Goal: Task Accomplishment & Management: Use online tool/utility

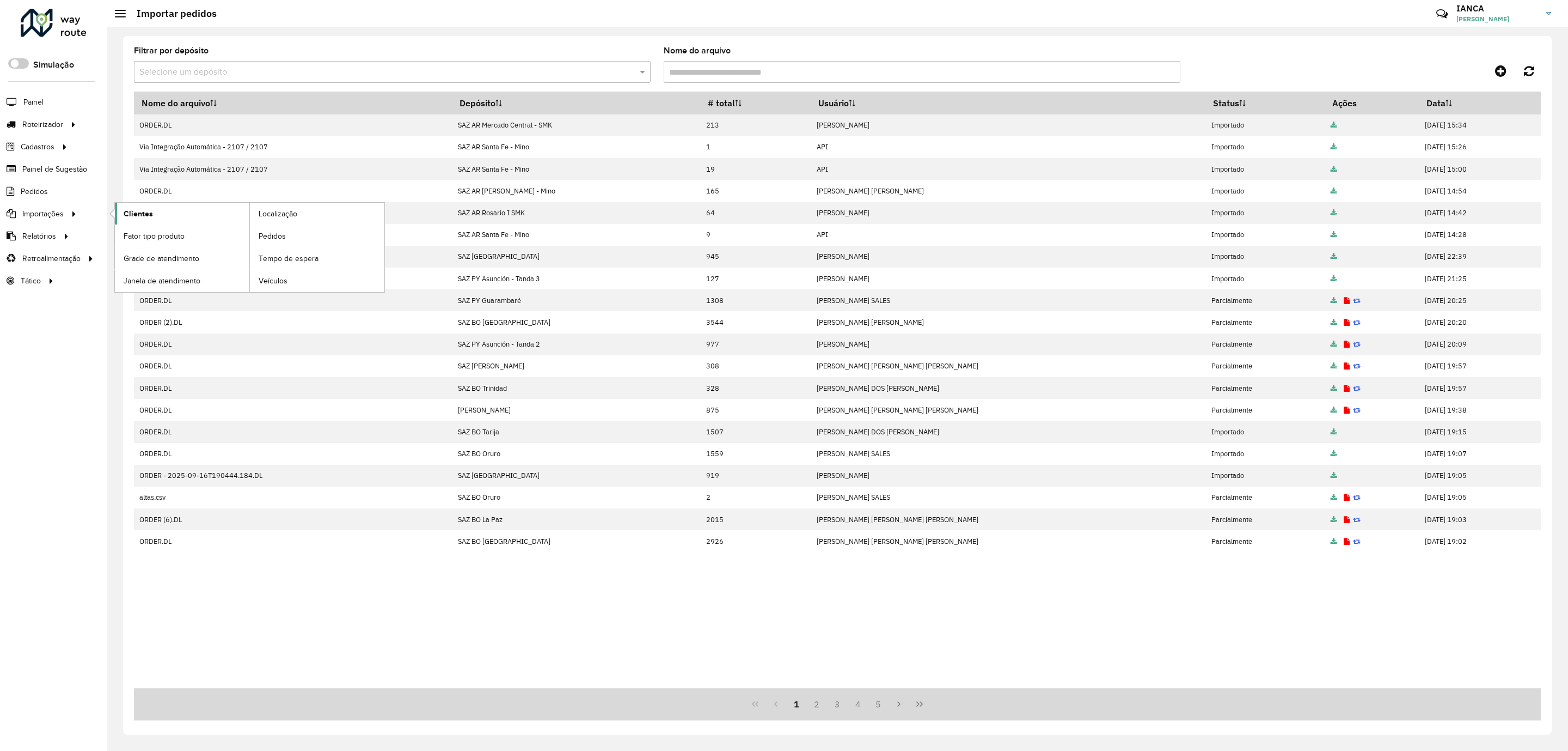
click at [152, 216] on link "Clientes" at bounding box center [182, 214] width 135 height 22
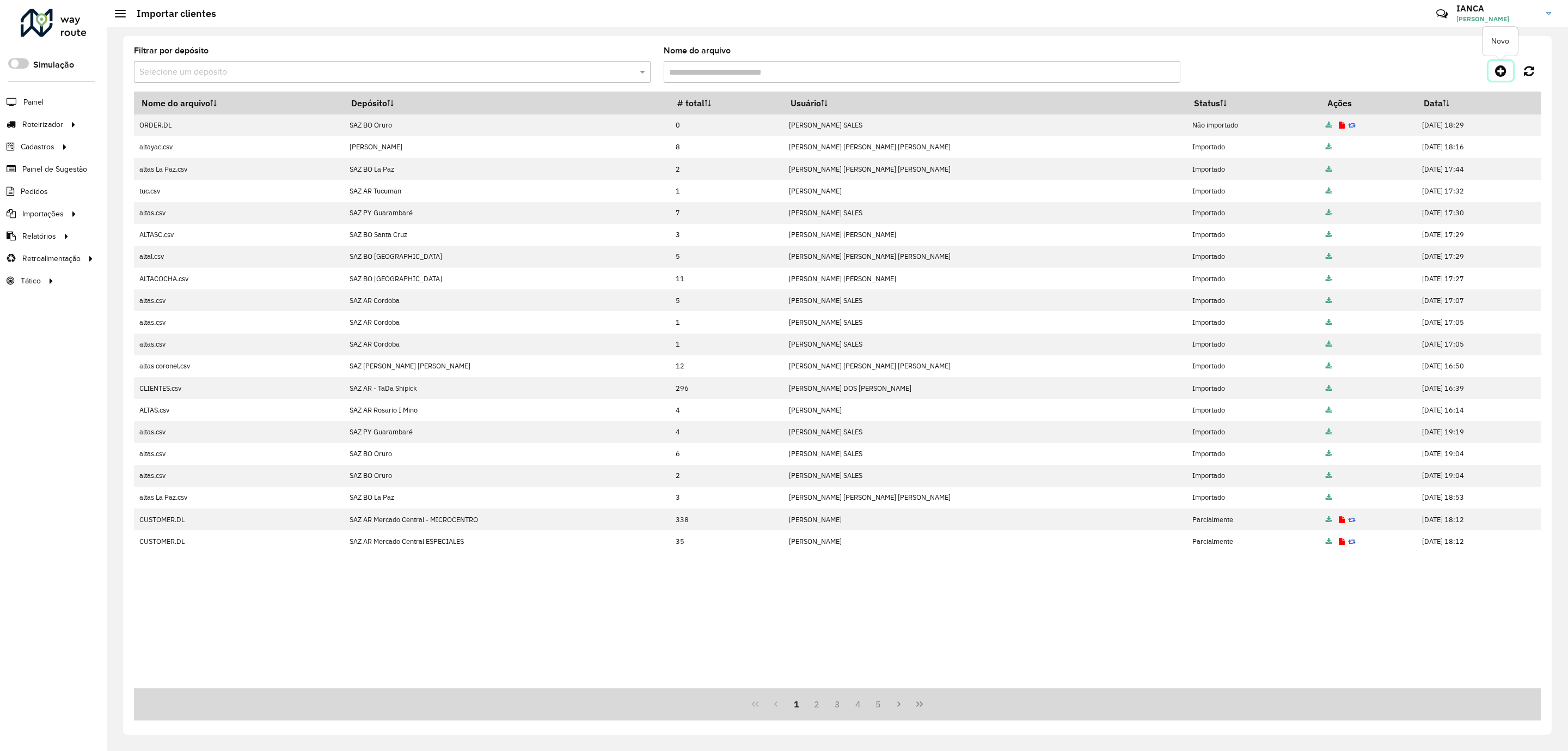
click at [1497, 74] on icon at bounding box center [1500, 71] width 12 height 13
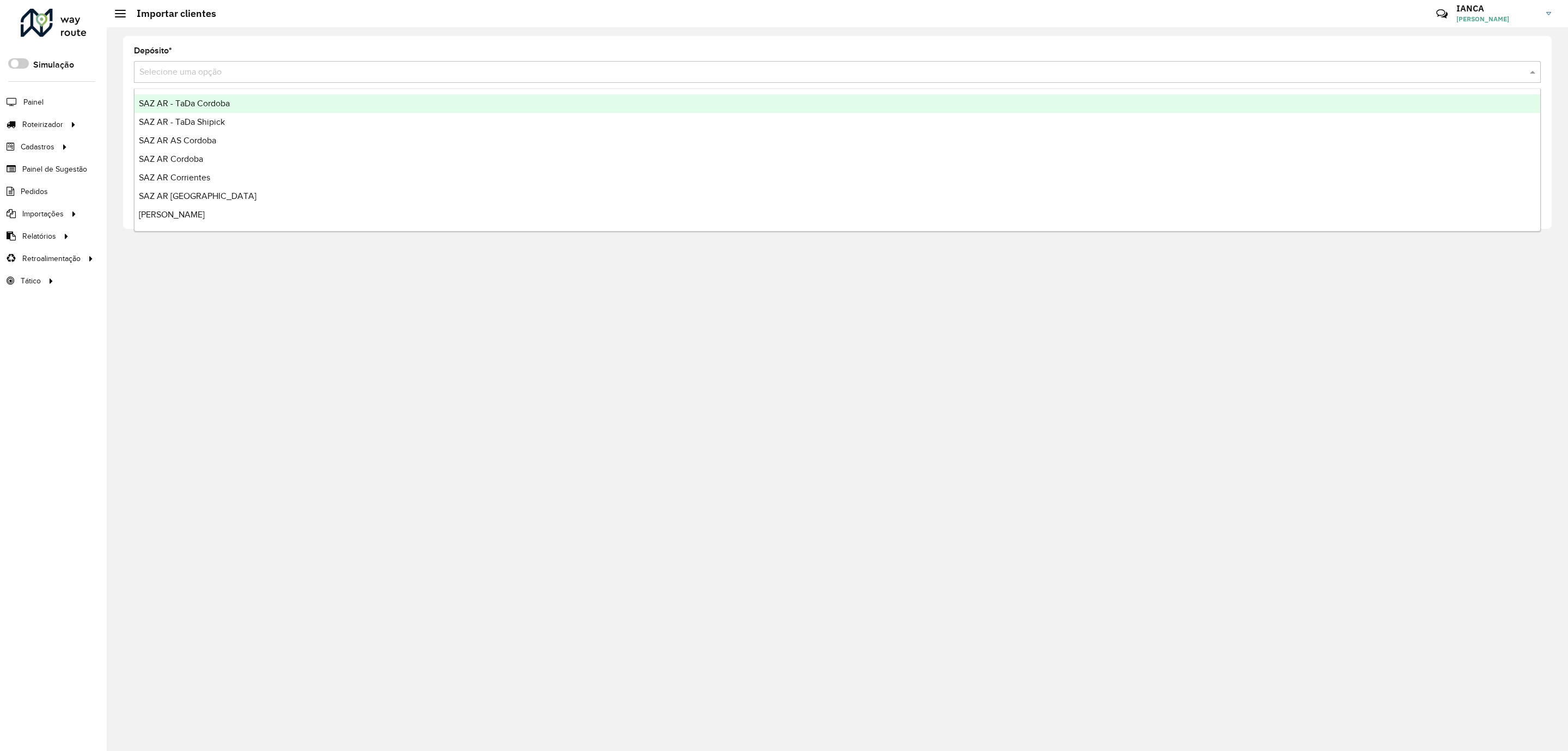
click at [159, 71] on input "text" at bounding box center [827, 72] width 1374 height 13
type input "****"
click at [253, 103] on span "SAZ AR Mercado Central ESPECIALES" at bounding box center [211, 103] width 145 height 9
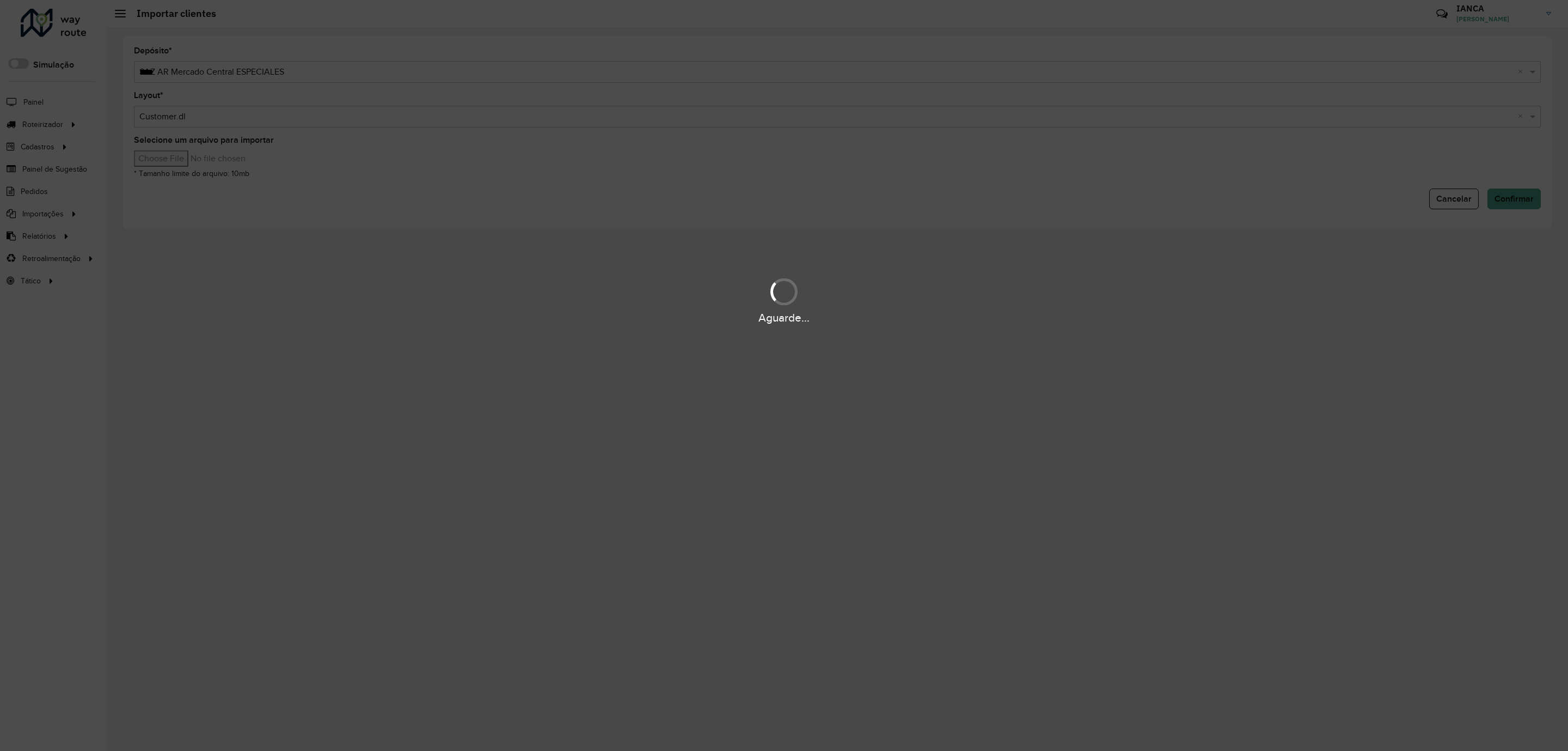
click at [185, 161] on div "Aguarde..." at bounding box center [784, 375] width 1568 height 751
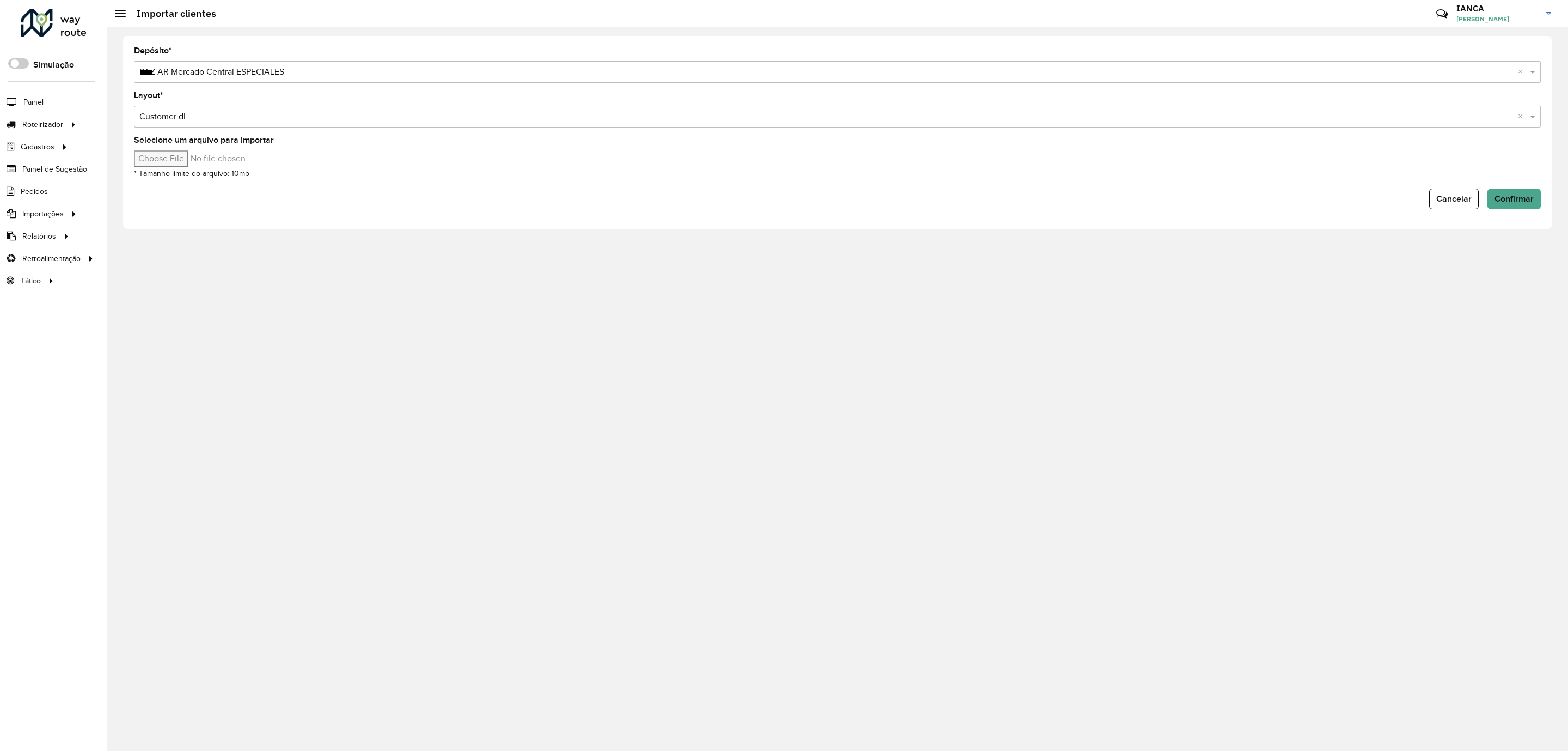
click at [184, 160] on input "Selecione um arquivo para importar" at bounding box center [226, 158] width 185 height 16
type input "**********"
click at [1516, 191] on button "Confirmar" at bounding box center [1514, 199] width 54 height 21
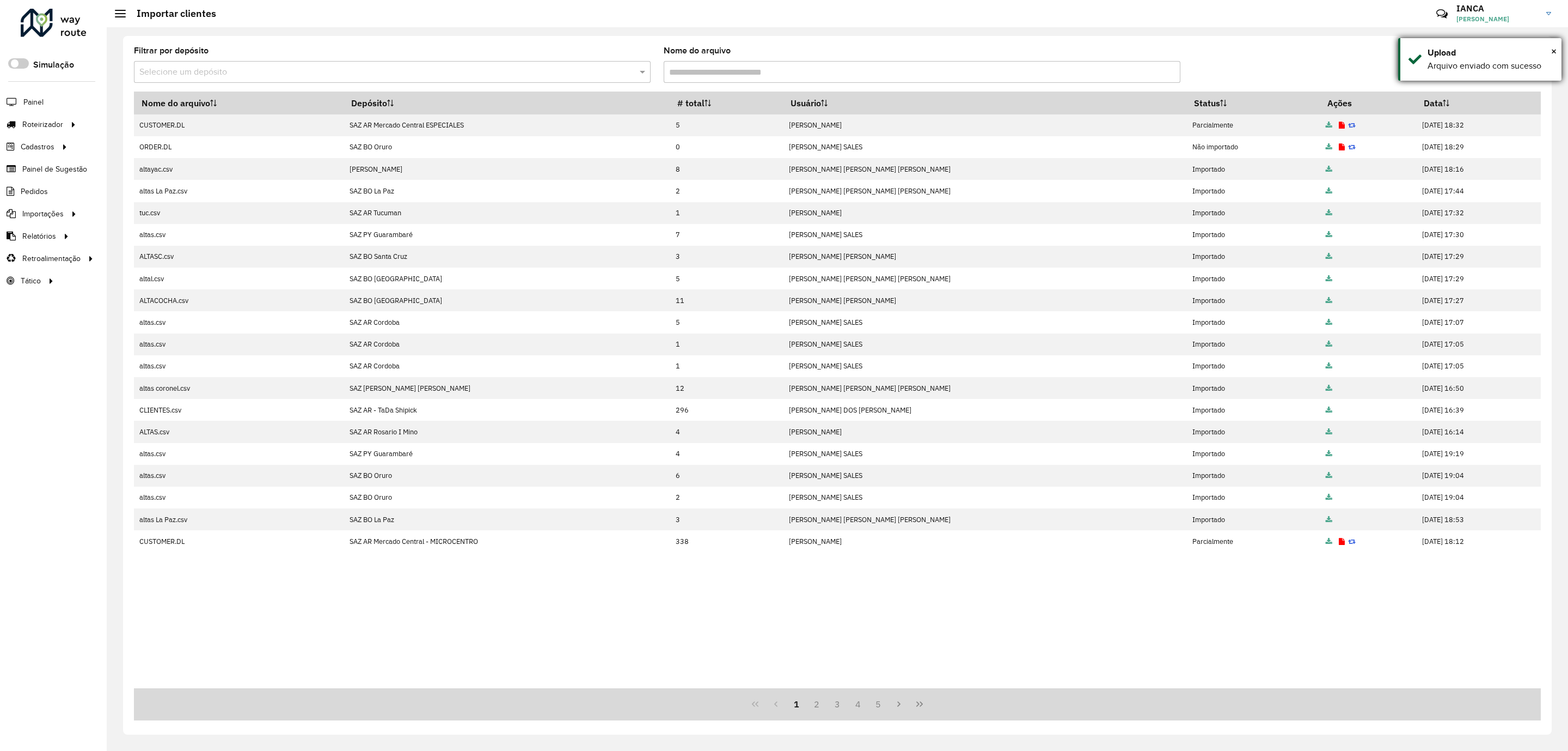
click at [1550, 48] on div "Upload" at bounding box center [1490, 52] width 126 height 13
click at [1500, 74] on icon at bounding box center [1500, 71] width 12 height 13
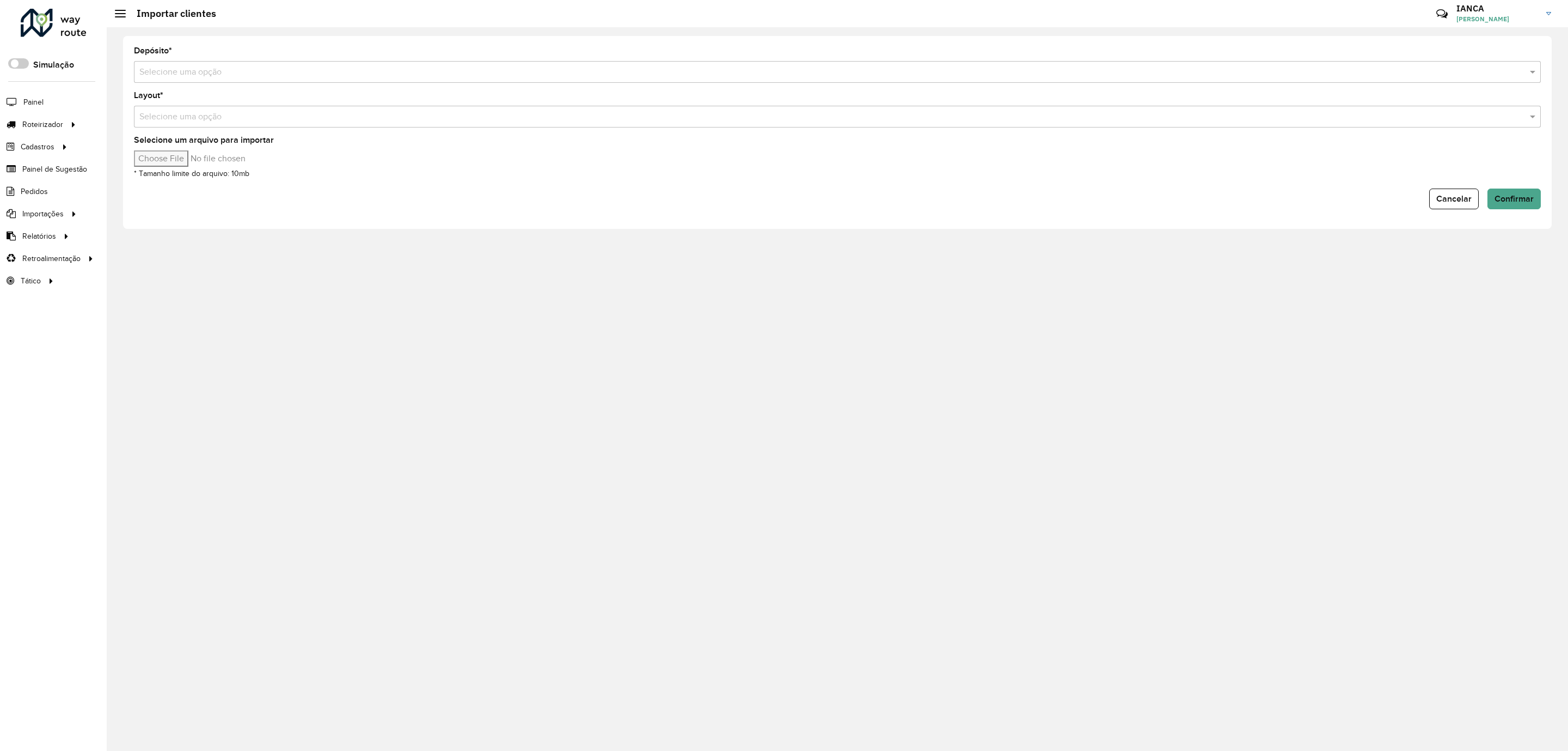
click at [224, 79] on input "text" at bounding box center [827, 72] width 1374 height 13
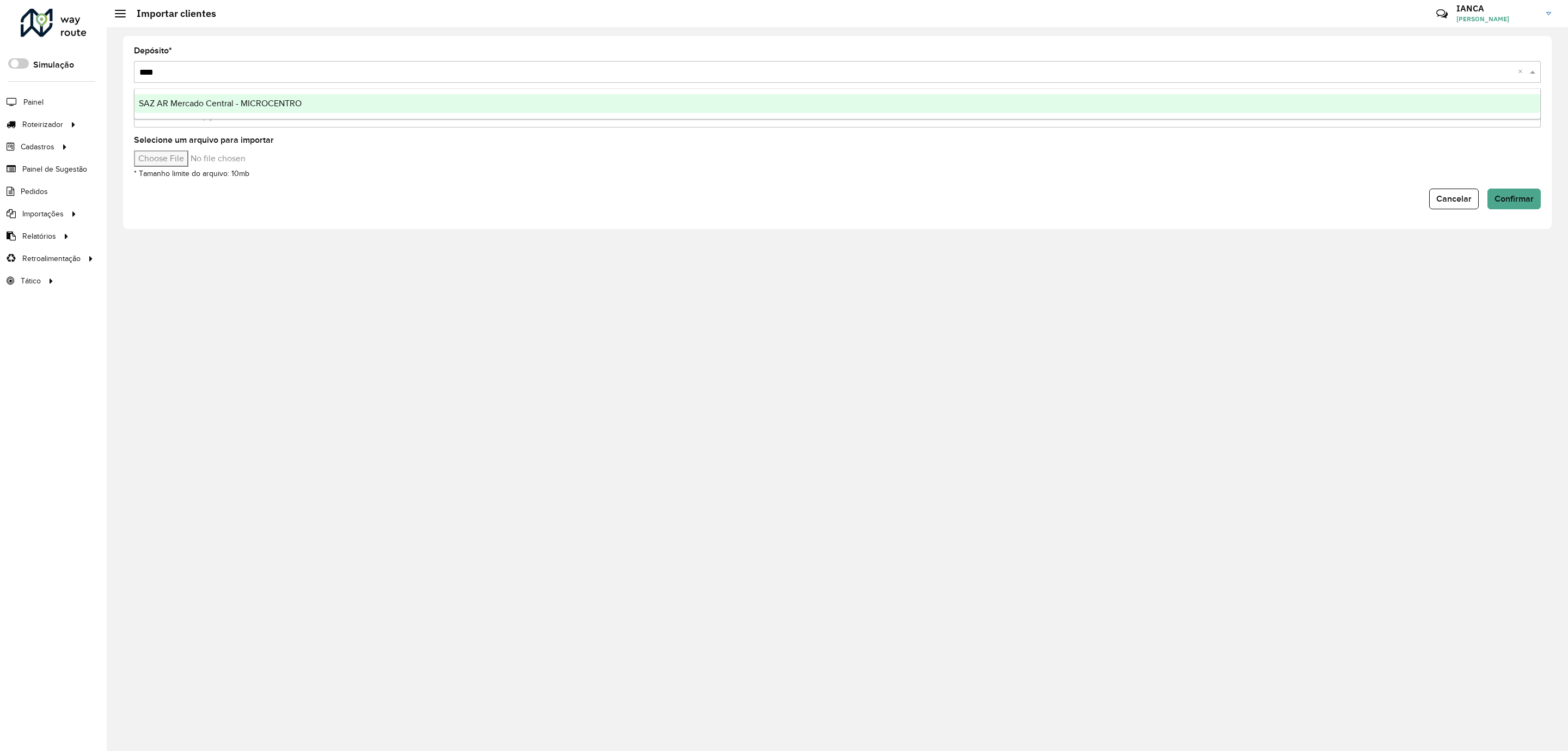
type input "*****"
click at [224, 104] on span "SAZ AR Mercado Central - MICROCENTRO" at bounding box center [220, 103] width 163 height 9
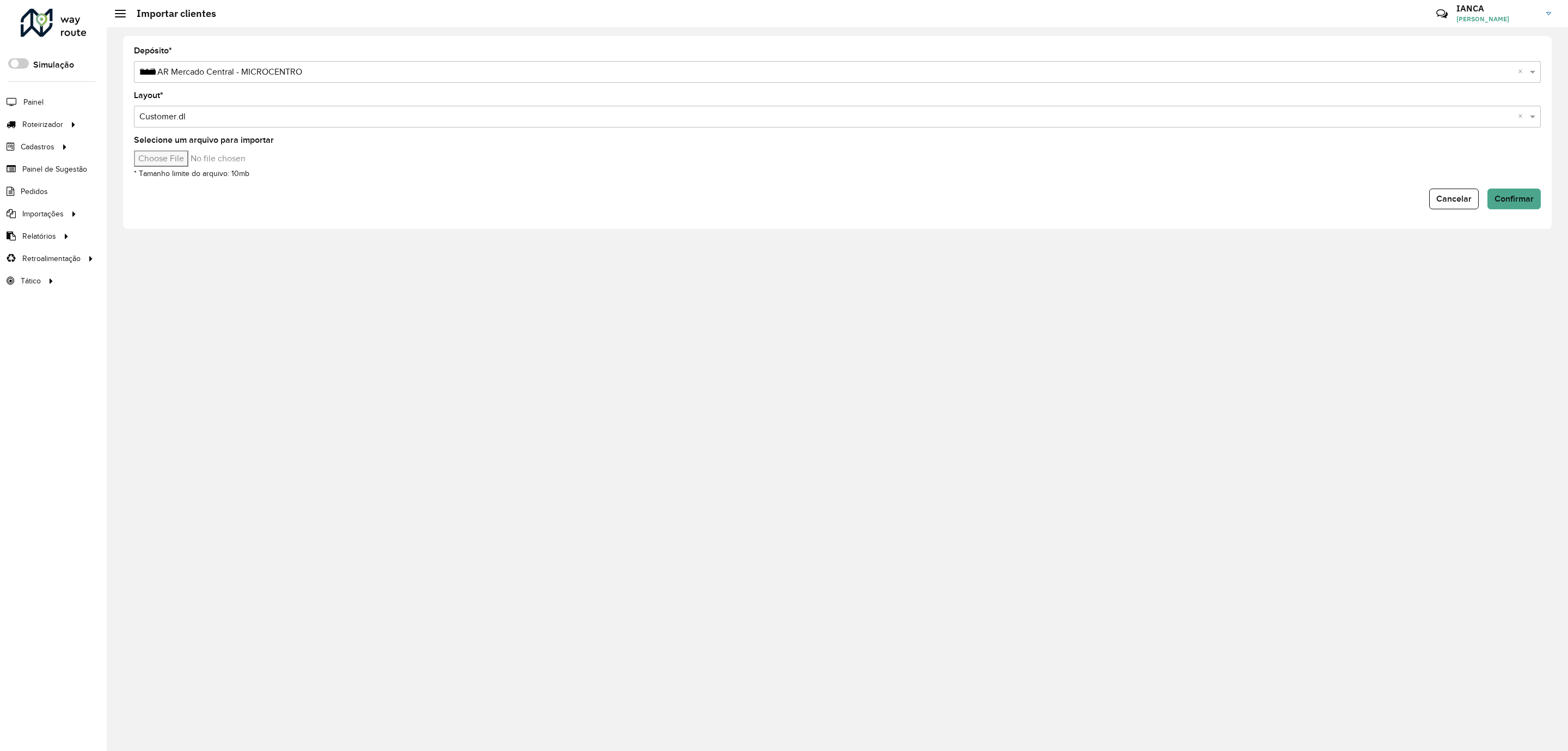
click at [190, 158] on input "Selecione um arquivo para importar" at bounding box center [226, 158] width 185 height 16
type input "**********"
click at [1524, 199] on span "Confirmar" at bounding box center [1514, 198] width 39 height 9
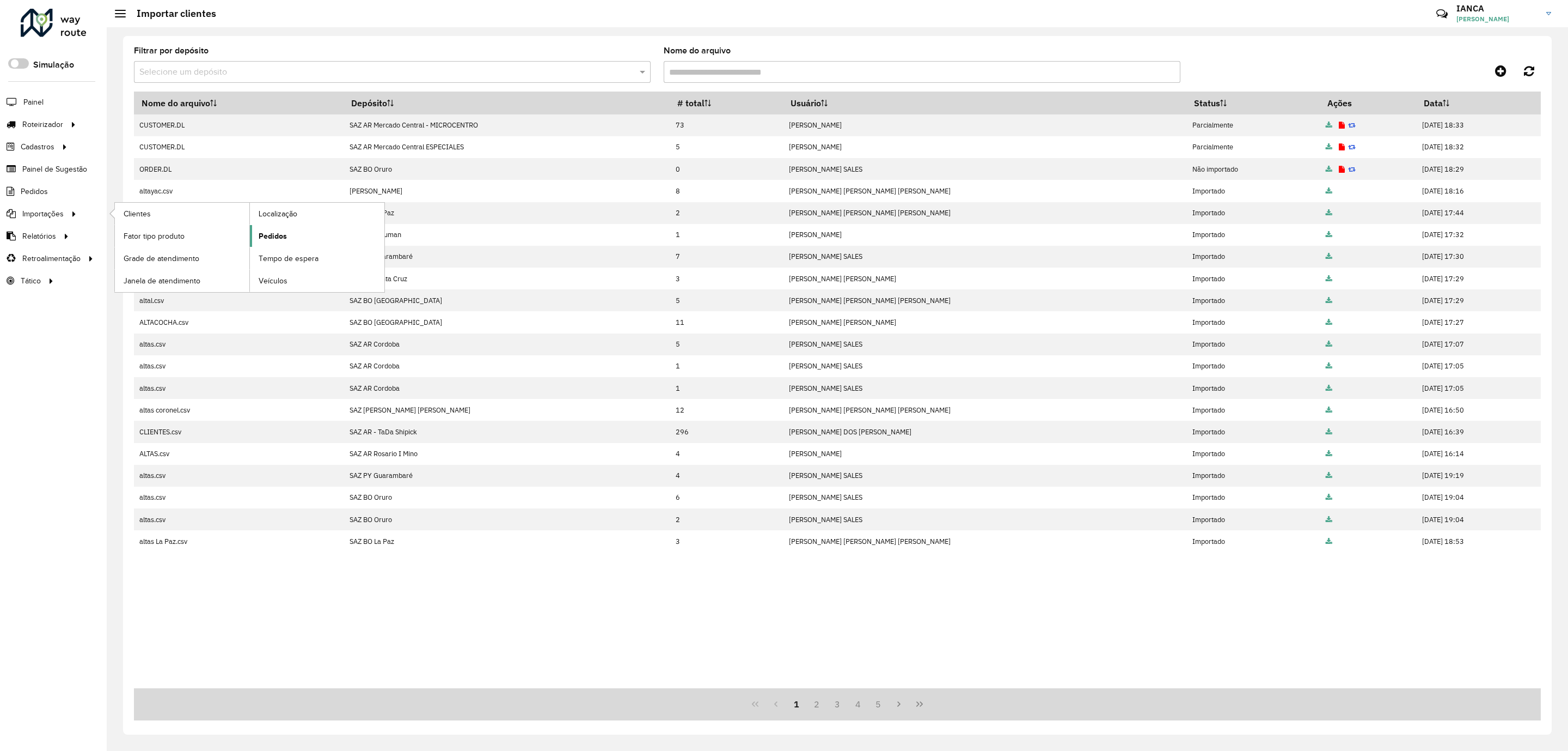
click at [304, 241] on link "Pedidos" at bounding box center [317, 236] width 135 height 22
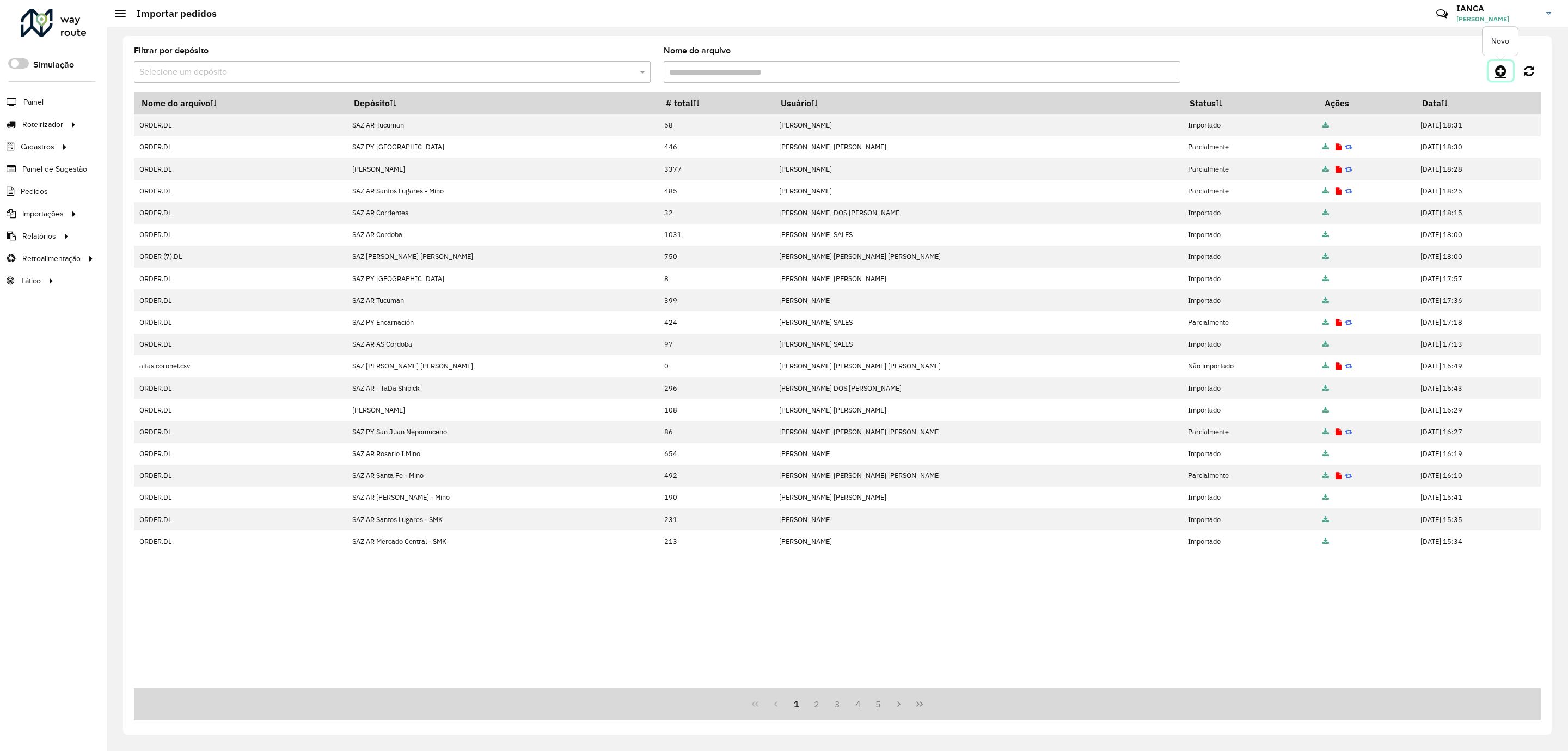
click at [1503, 70] on icon at bounding box center [1500, 71] width 12 height 13
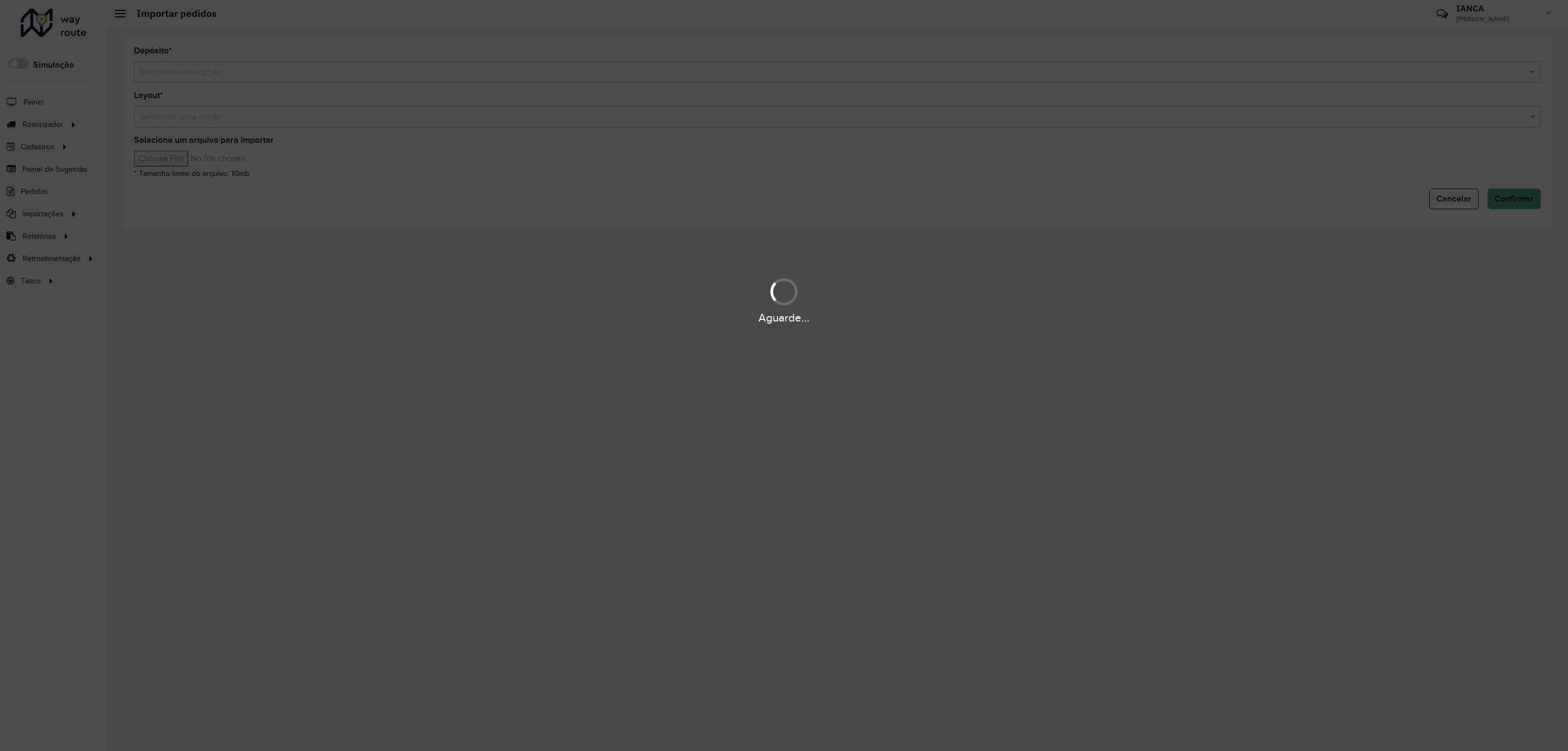
click at [192, 71] on div "Aguarde..." at bounding box center [784, 375] width 1568 height 751
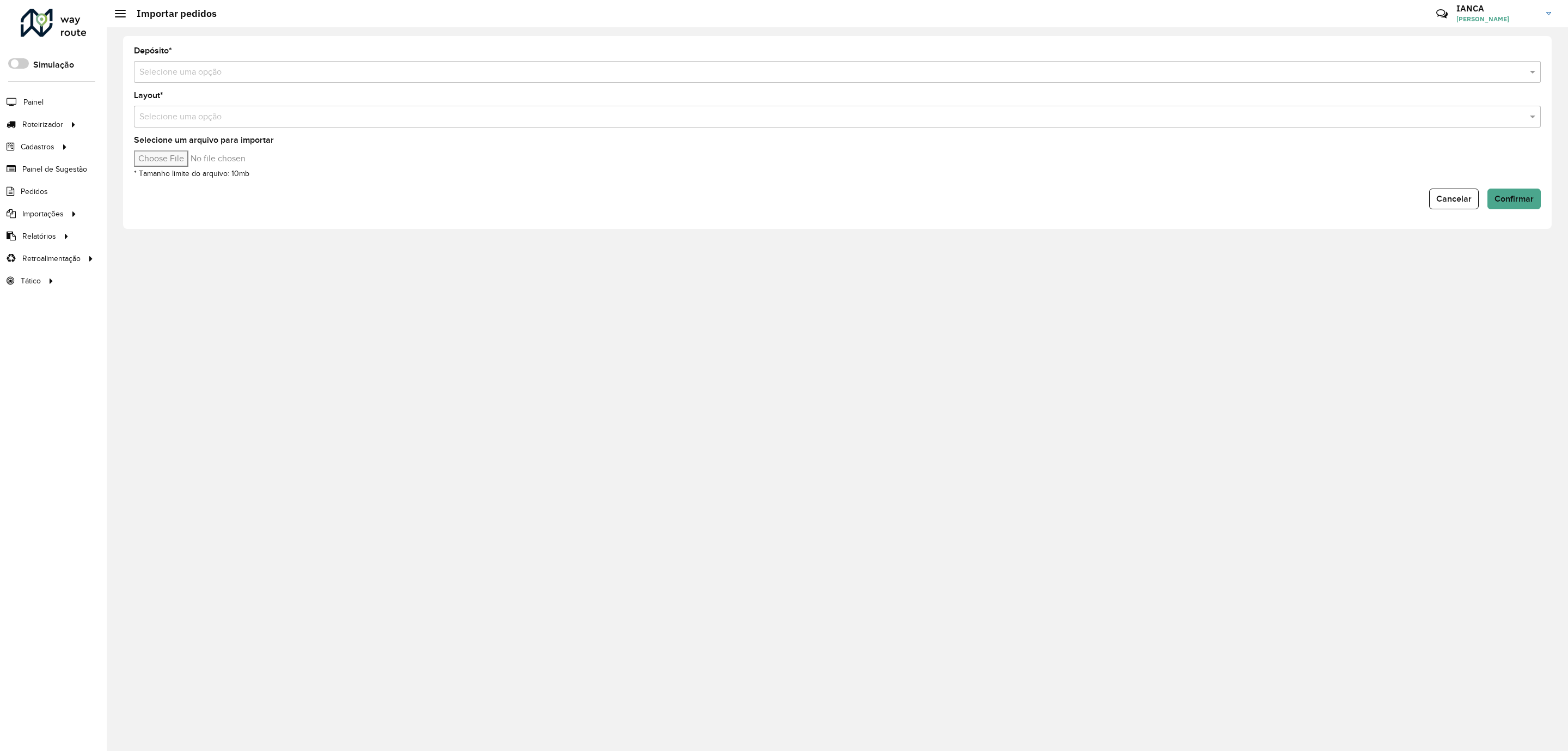
click at [184, 69] on input "text" at bounding box center [827, 72] width 1374 height 13
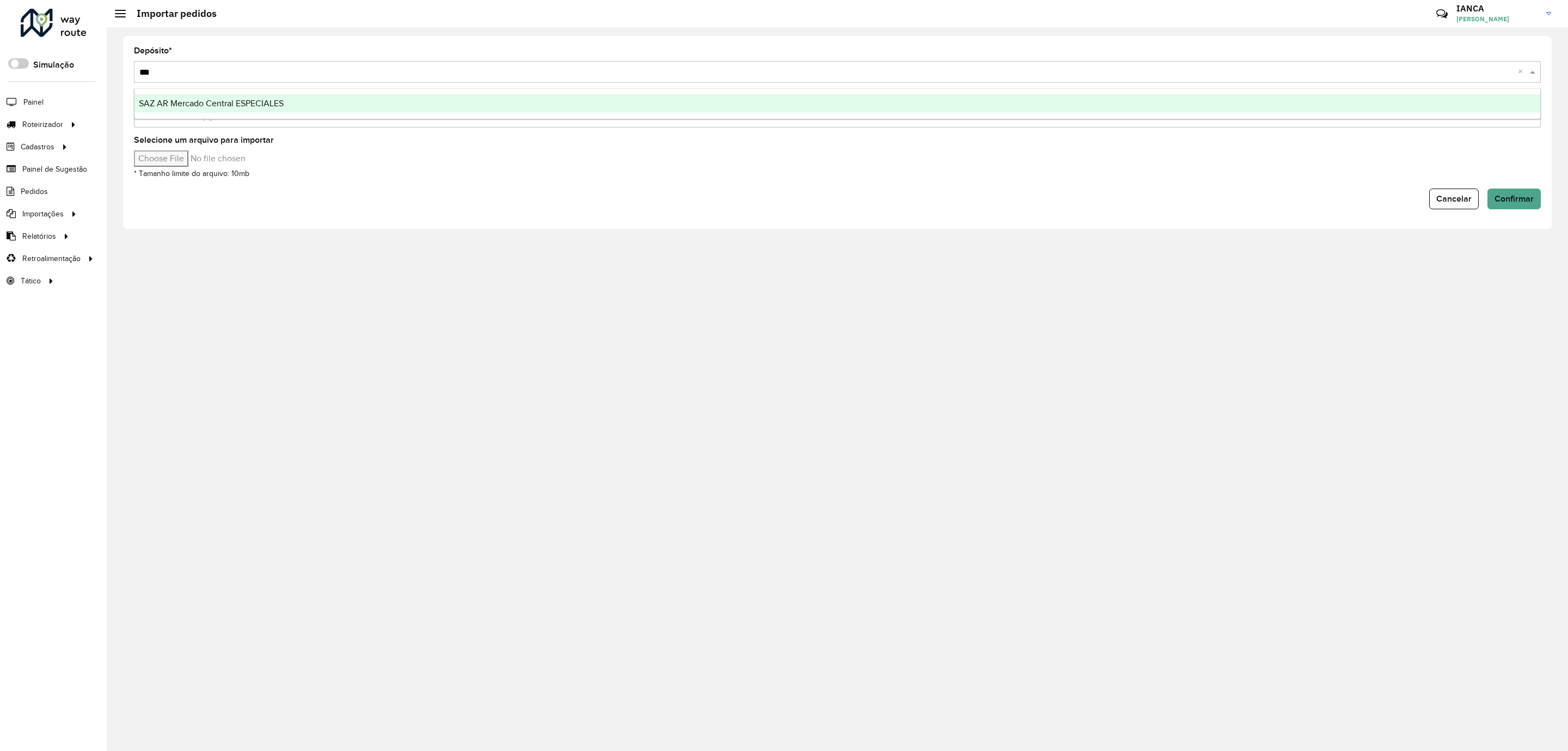
type input "****"
click at [198, 96] on div "SAZ AR Mercado Central ESPECIALES" at bounding box center [837, 104] width 1405 height 18
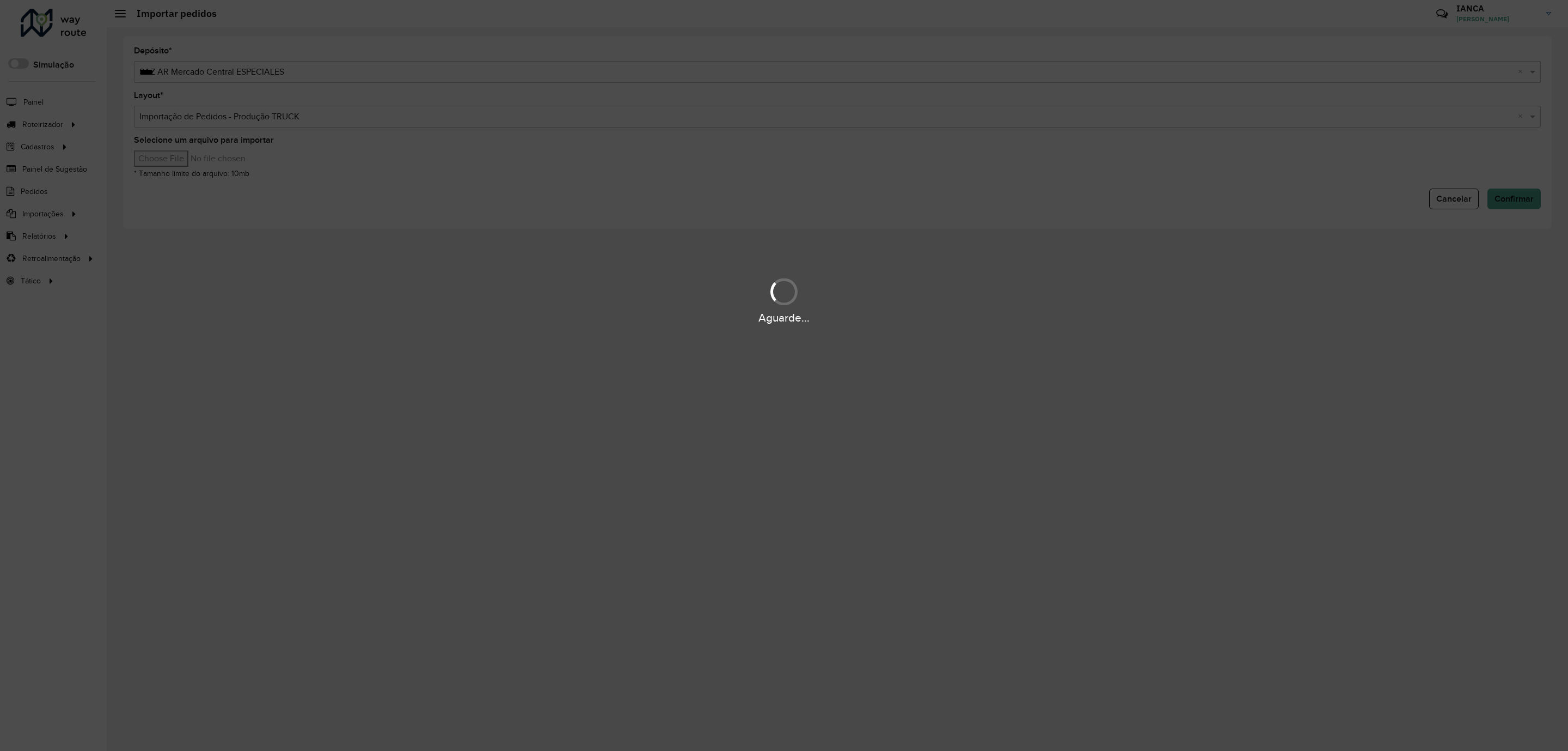
click at [196, 165] on hb-app "Aguarde... Pop-up bloqueado! Seu navegador bloqueou automáticamente a abertura …" at bounding box center [784, 375] width 1568 height 751
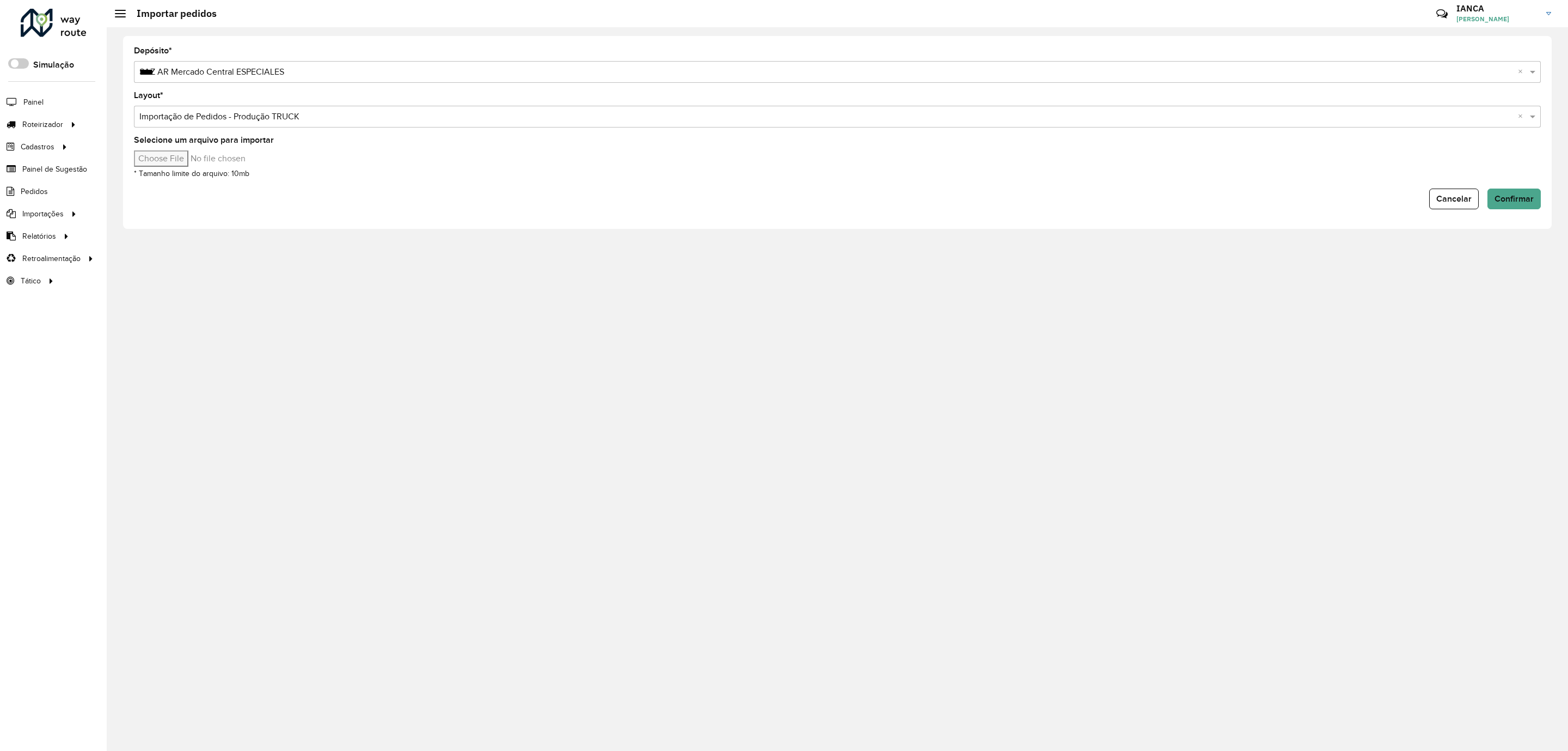
click at [196, 161] on input "Selecione um arquivo para importar" at bounding box center [226, 158] width 185 height 16
type input "**********"
click at [1524, 204] on button "Confirmar" at bounding box center [1514, 199] width 54 height 21
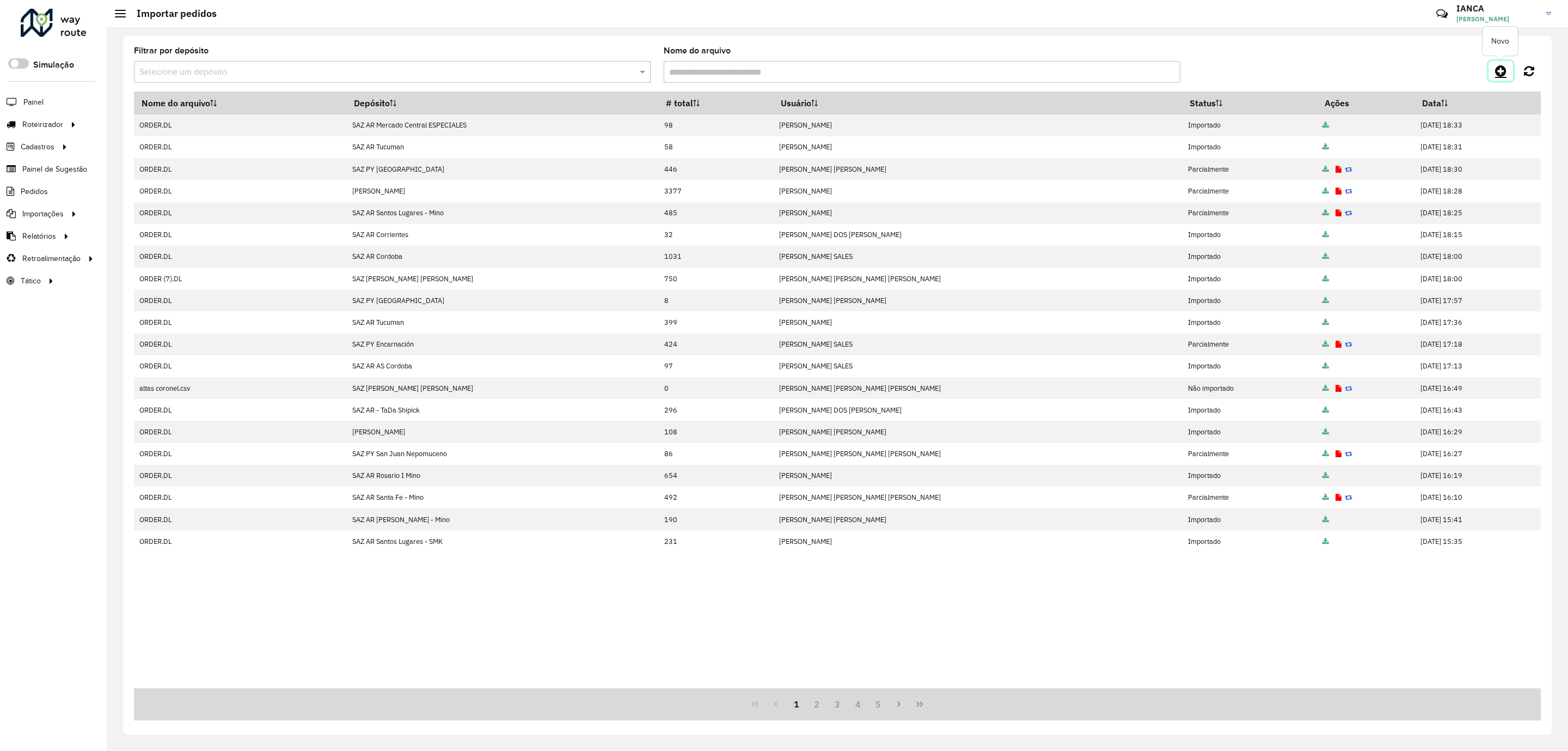
click at [1496, 72] on icon at bounding box center [1500, 71] width 12 height 13
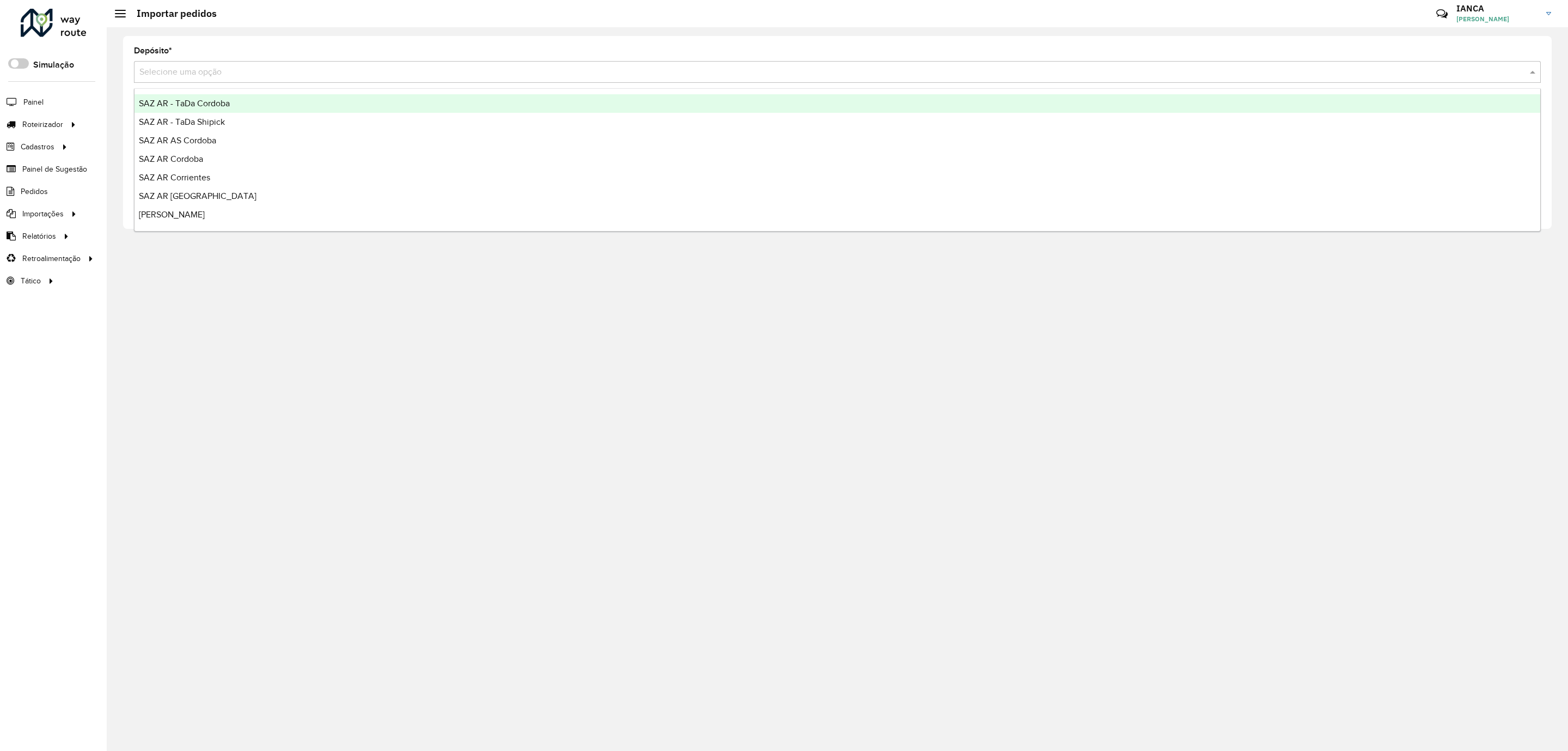
click at [209, 68] on input "text" at bounding box center [827, 72] width 1374 height 13
type input "*****"
click at [223, 103] on span "SAZ AR Mercado Central - MICROCENTRO" at bounding box center [220, 103] width 163 height 9
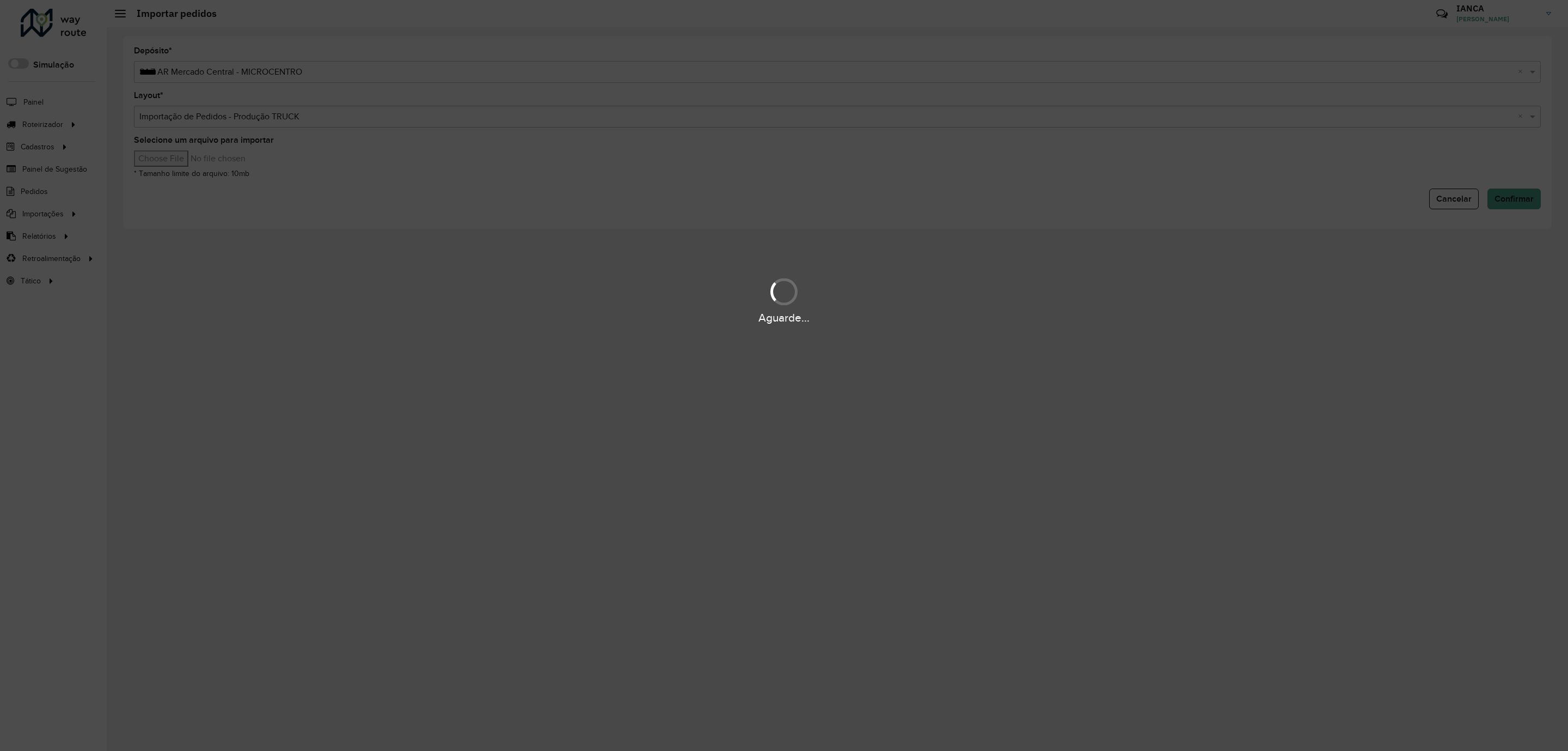
click at [191, 157] on input "Selecione um arquivo para importar" at bounding box center [226, 158] width 185 height 16
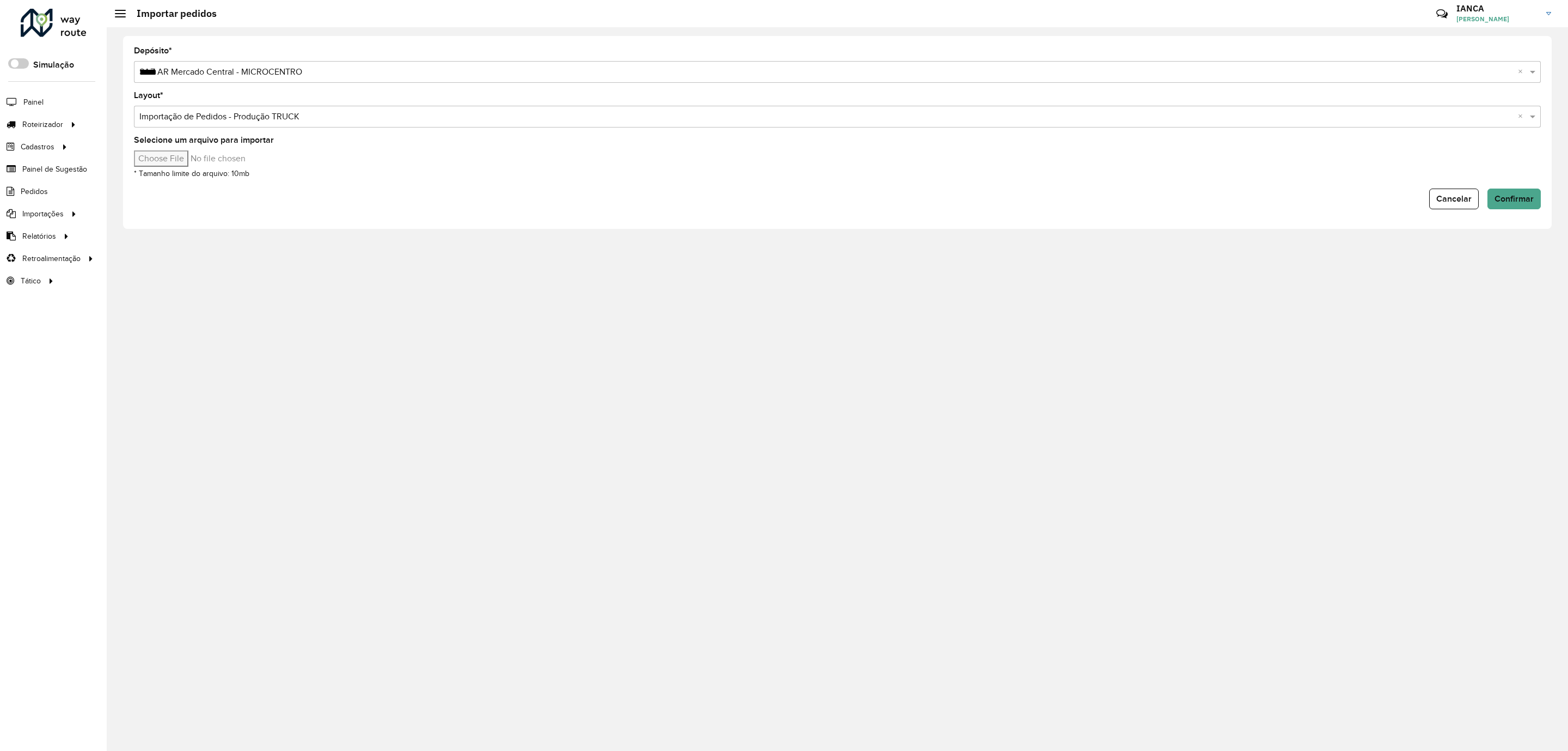
type input "**********"
click at [1513, 206] on button "Confirmar" at bounding box center [1514, 199] width 54 height 21
drag, startPoint x: 273, startPoint y: 418, endPoint x: 258, endPoint y: 390, distance: 31.8
click at [273, 417] on div "Depósito * Selecione uma opção Layout * Selecione uma opção Selecione um arquiv…" at bounding box center [837, 389] width 1461 height 724
click at [145, 130] on span "Entregas" at bounding box center [139, 124] width 31 height 12
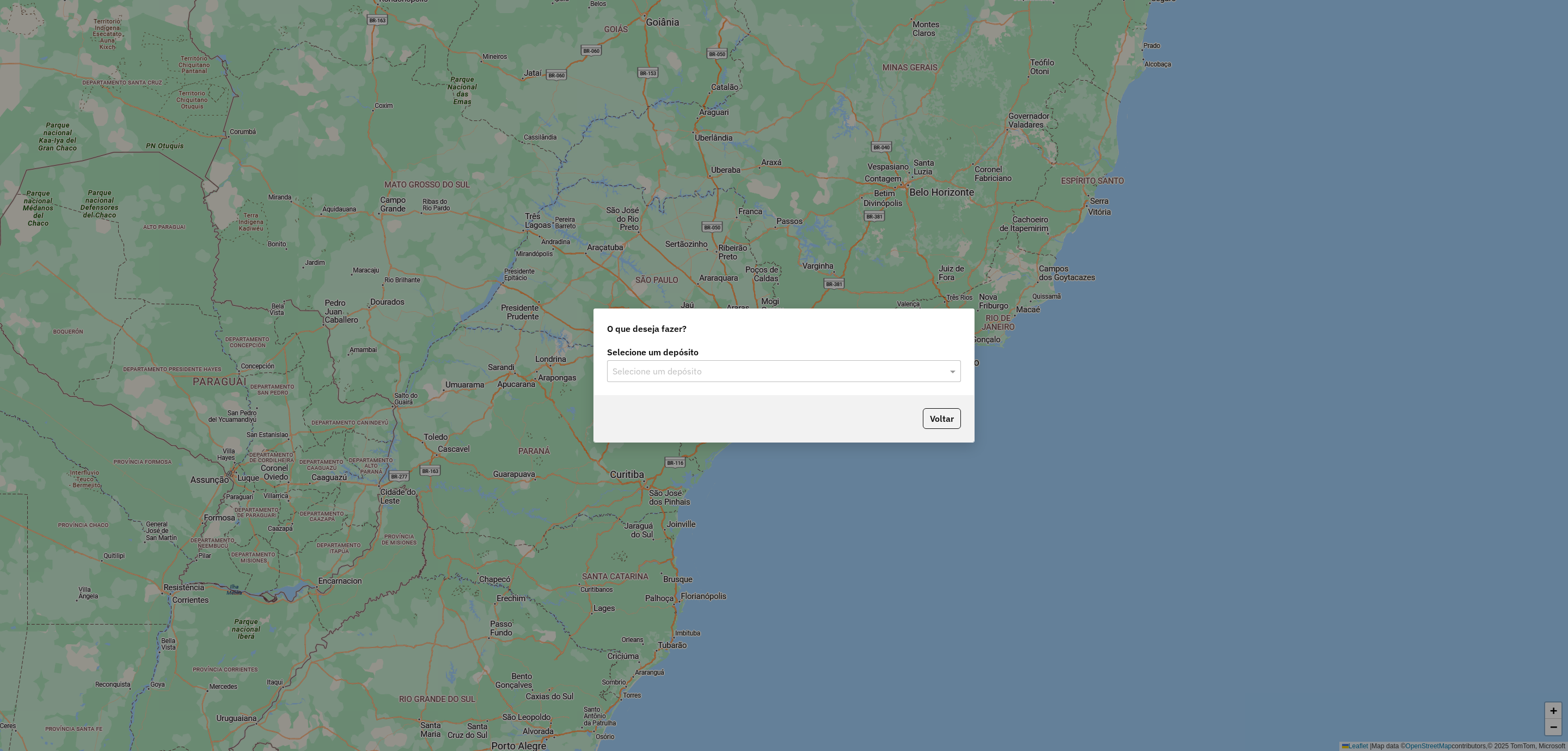
click at [738, 370] on input "text" at bounding box center [773, 371] width 321 height 13
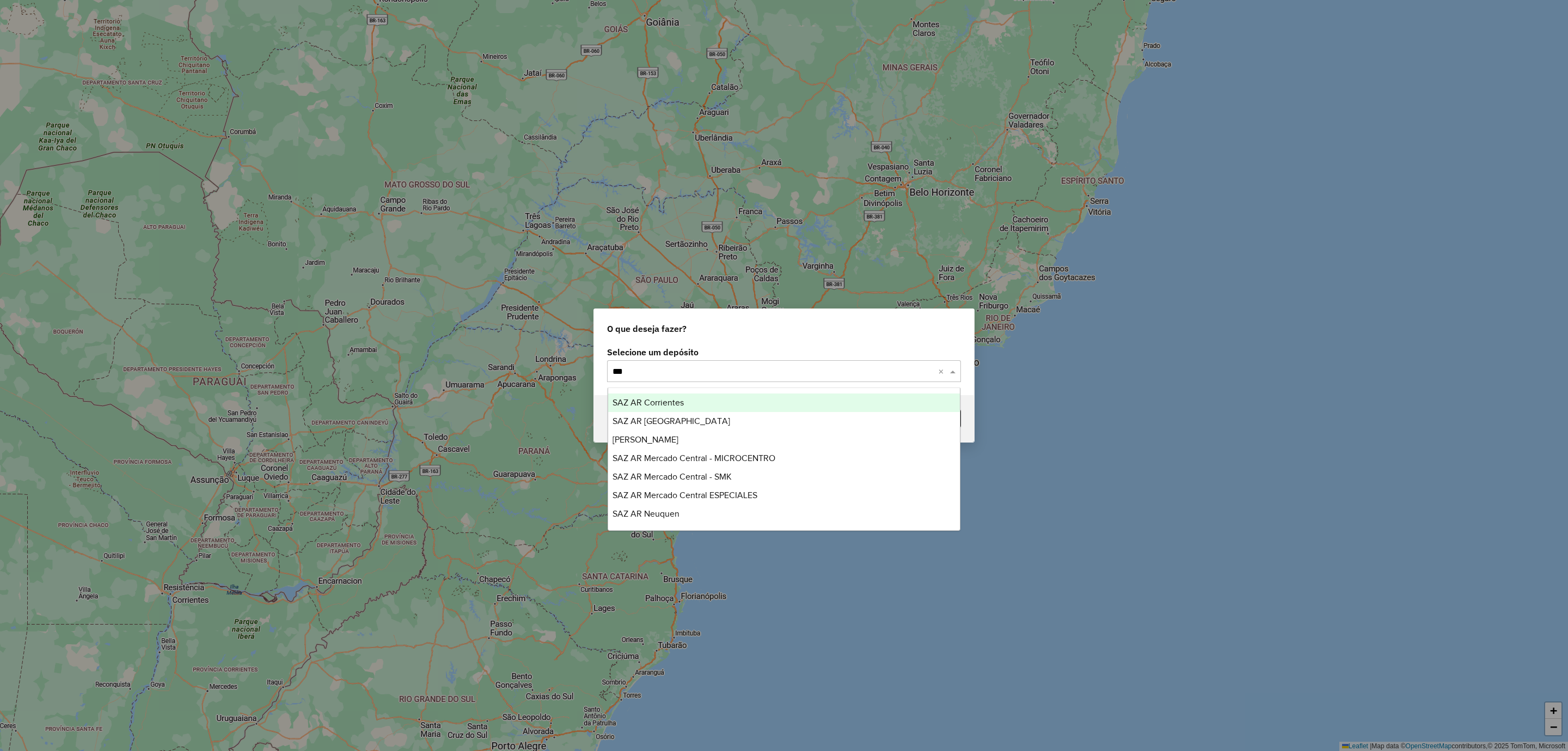
type input "****"
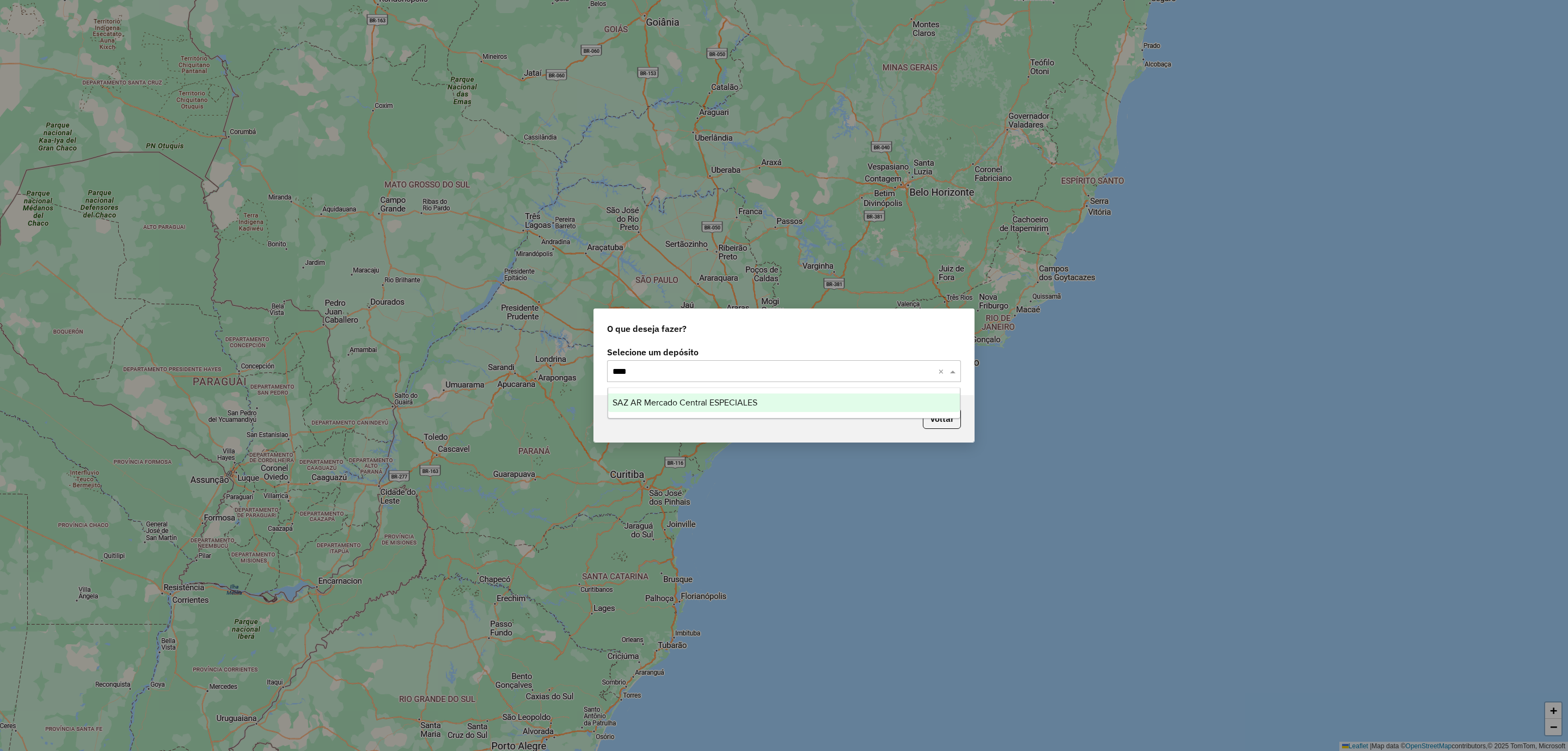
click at [757, 401] on span "SAZ AR Mercado Central ESPECIALES" at bounding box center [685, 402] width 145 height 9
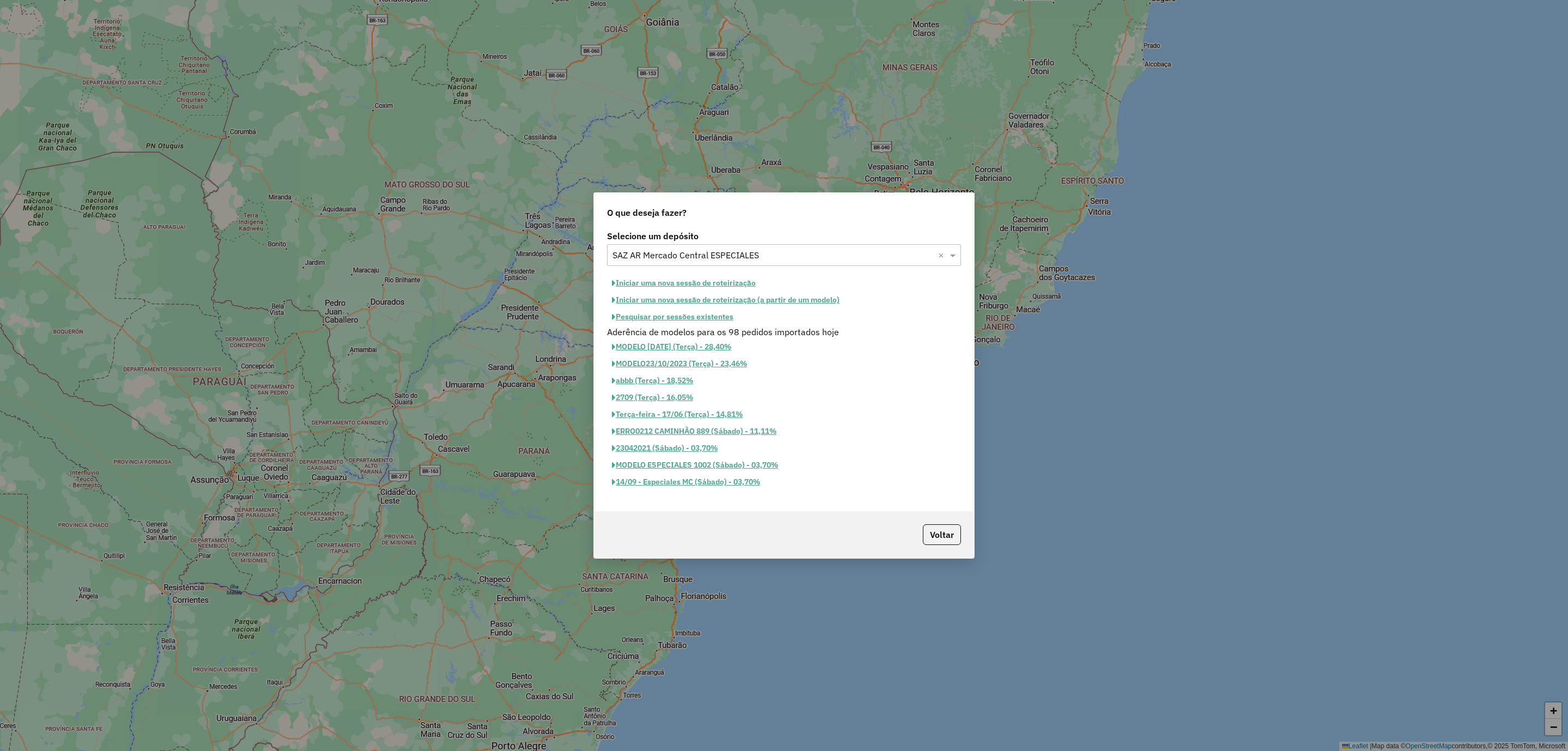
click at [732, 275] on button "Iniciar uma nova sessão de roteirização" at bounding box center [684, 283] width 153 height 17
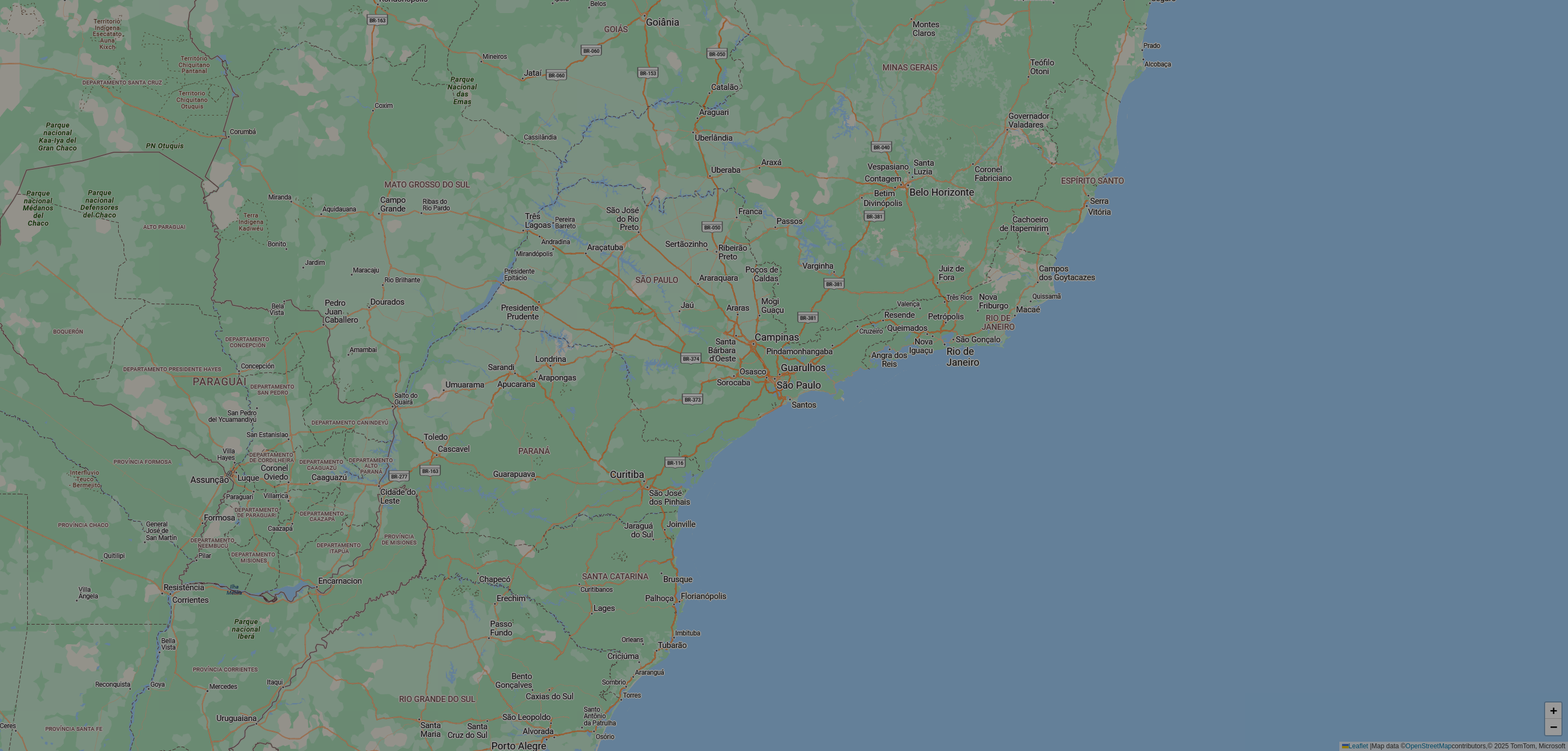
click at [732, 305] on button "Iniciar uma nova sessão de roteirização" at bounding box center [714, 311] width 107 height 12
select select "*"
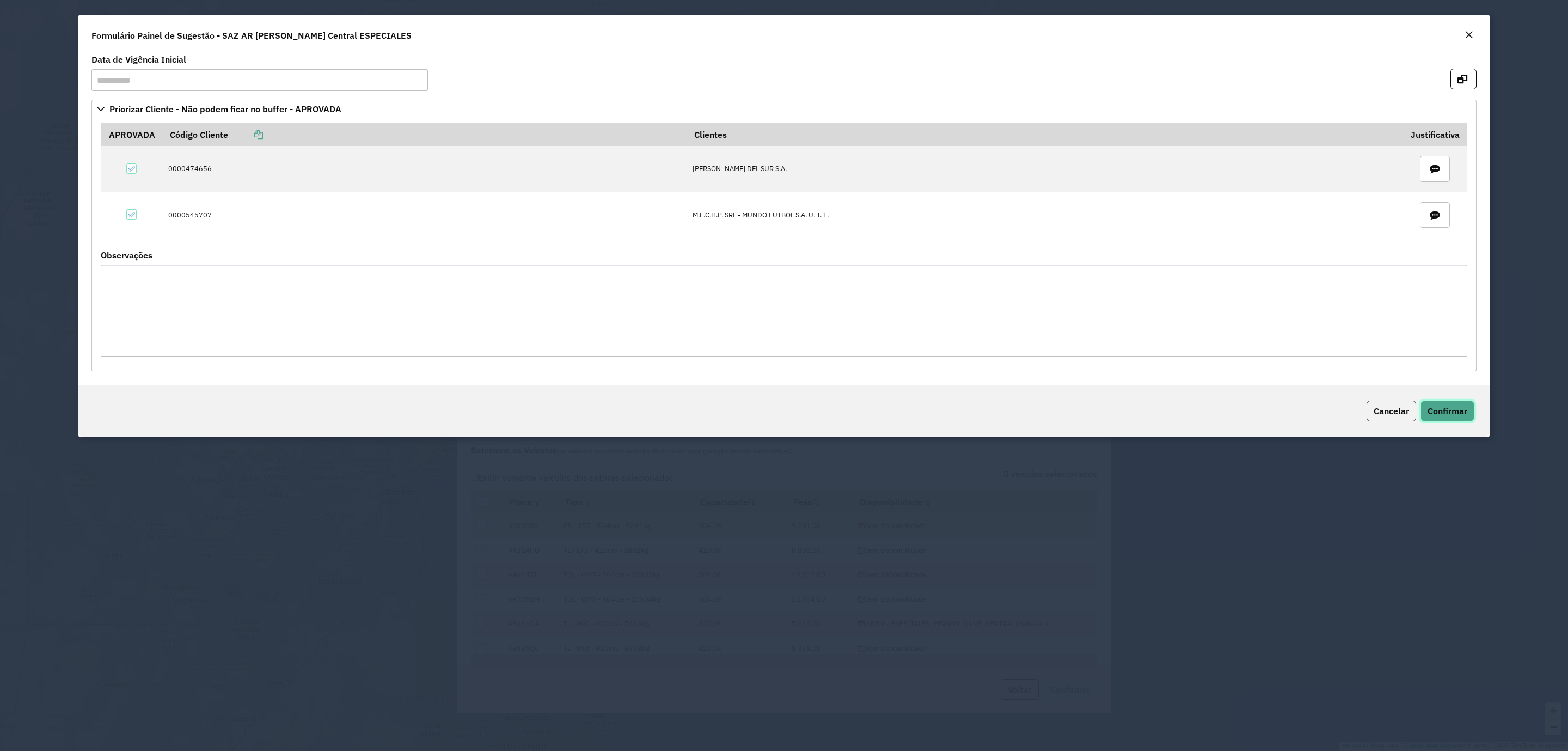
click at [1430, 411] on span "Confirmar" at bounding box center [1447, 411] width 40 height 11
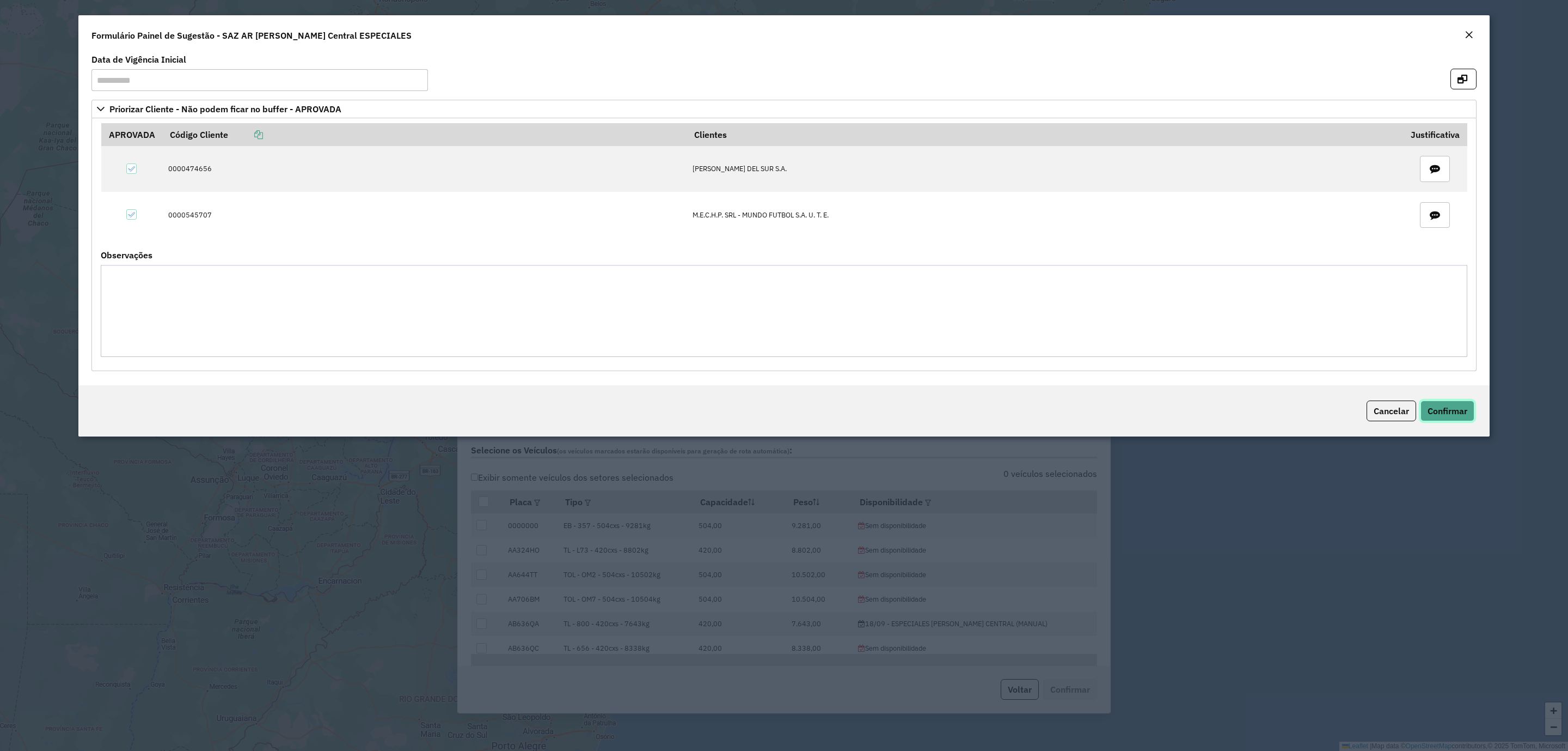
click at [1428, 411] on span "Confirmar" at bounding box center [1447, 411] width 40 height 11
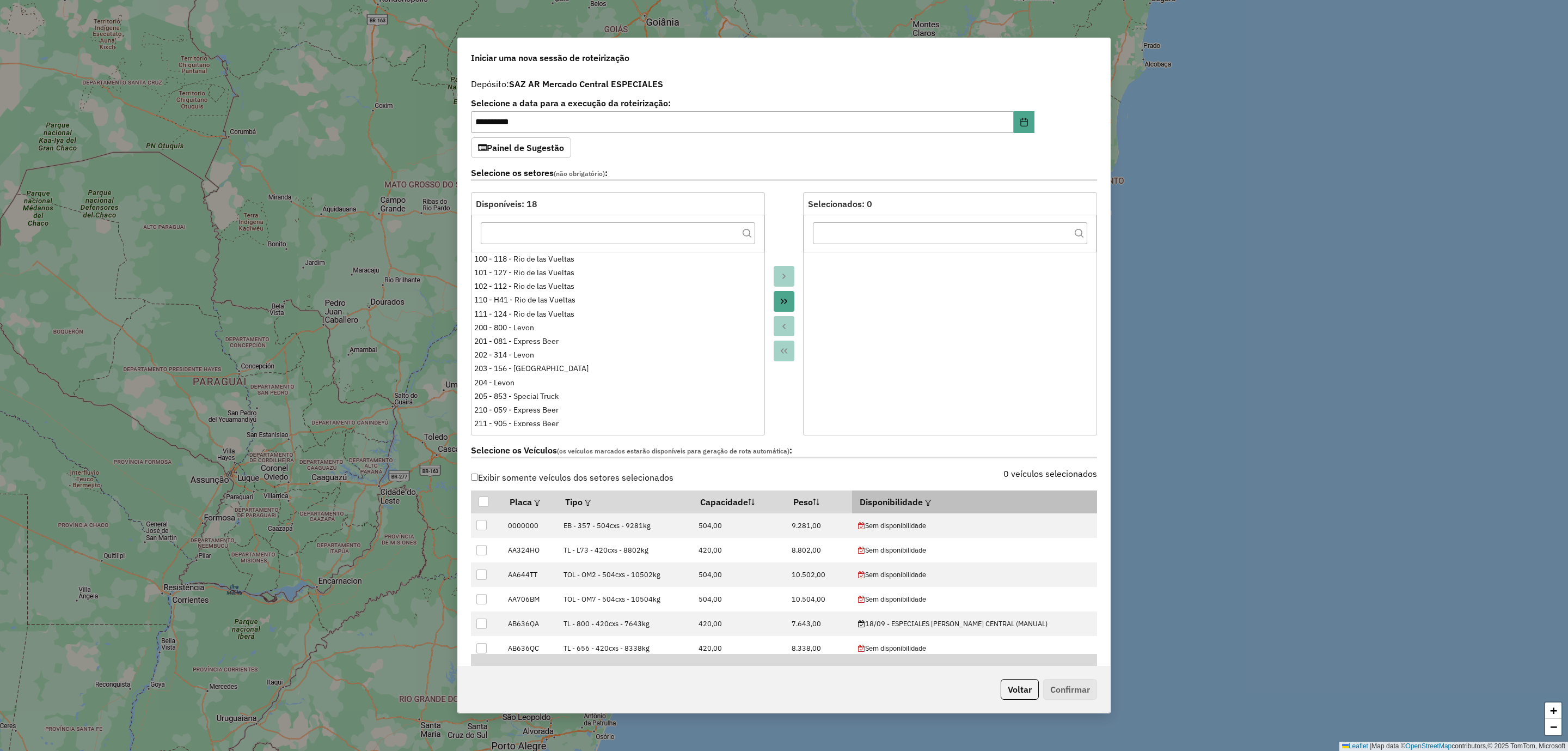
click at [931, 506] on em at bounding box center [928, 502] width 6 height 6
click at [1007, 530] on div "Selecione uma opção" at bounding box center [990, 529] width 91 height 21
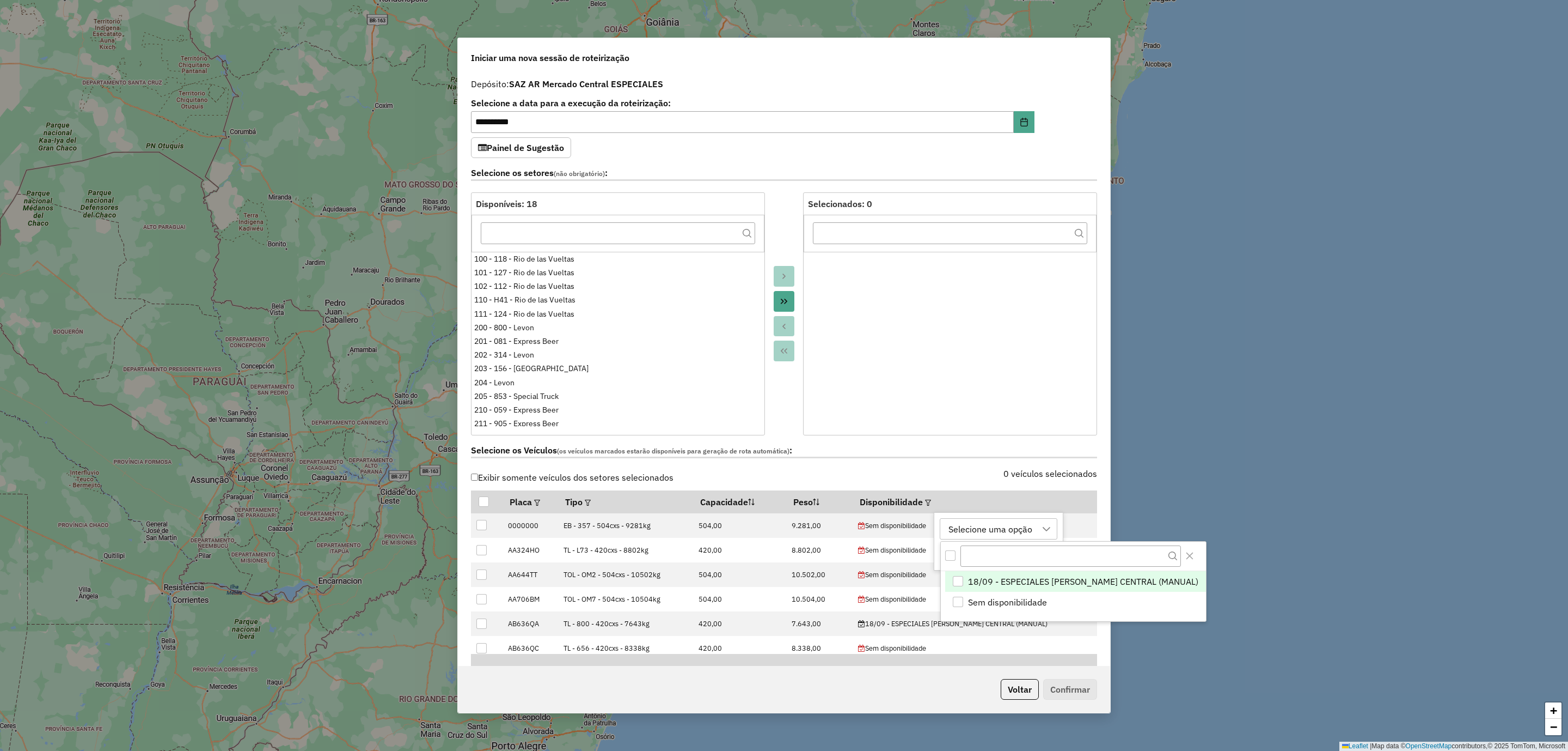
click at [1006, 579] on span "18/09 - ESPECIALES MERCADO CENTRAL (MANUAL)" at bounding box center [1083, 581] width 230 height 13
click at [954, 471] on div "0 veículos selecionados" at bounding box center [943, 480] width 320 height 21
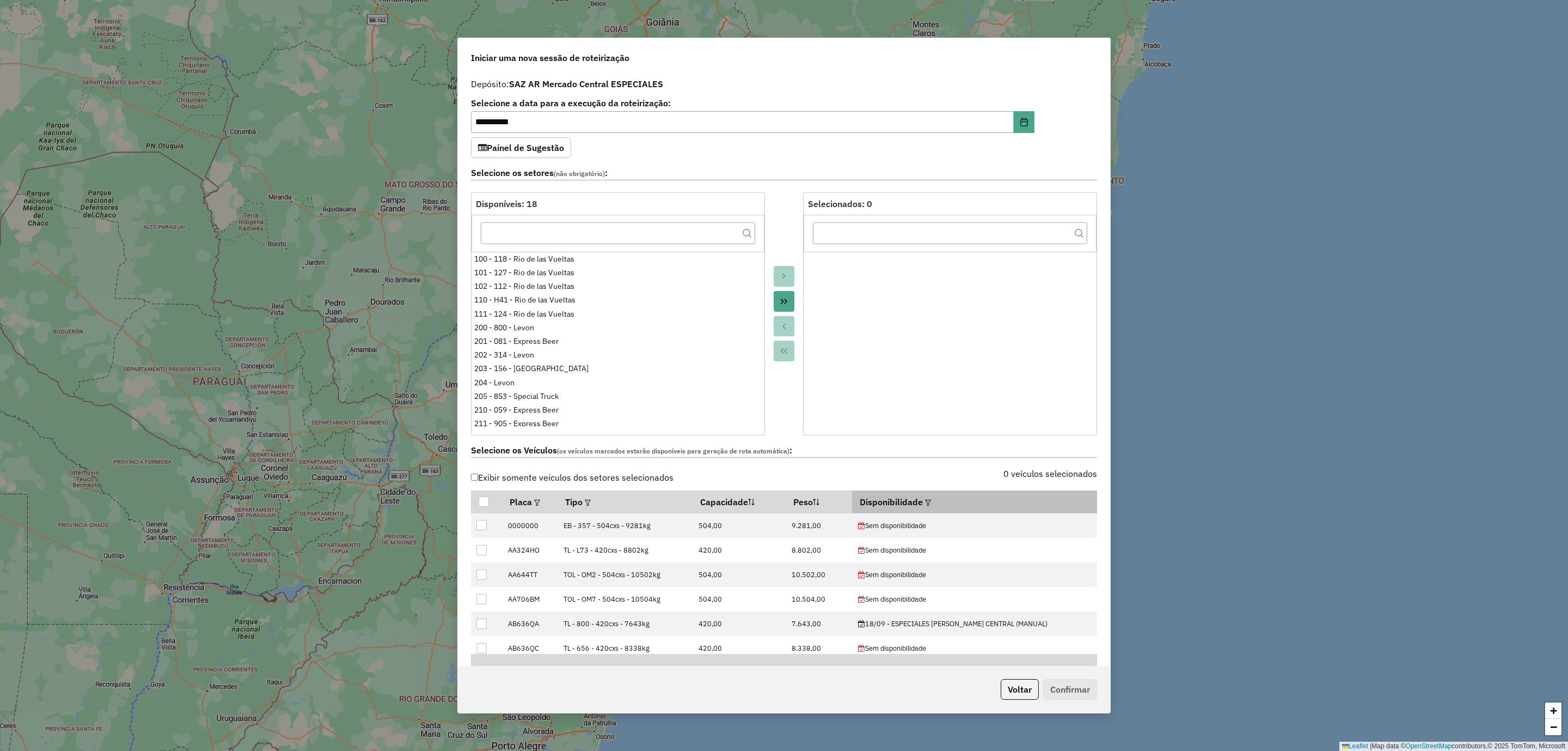
click at [931, 505] on em at bounding box center [928, 502] width 6 height 6
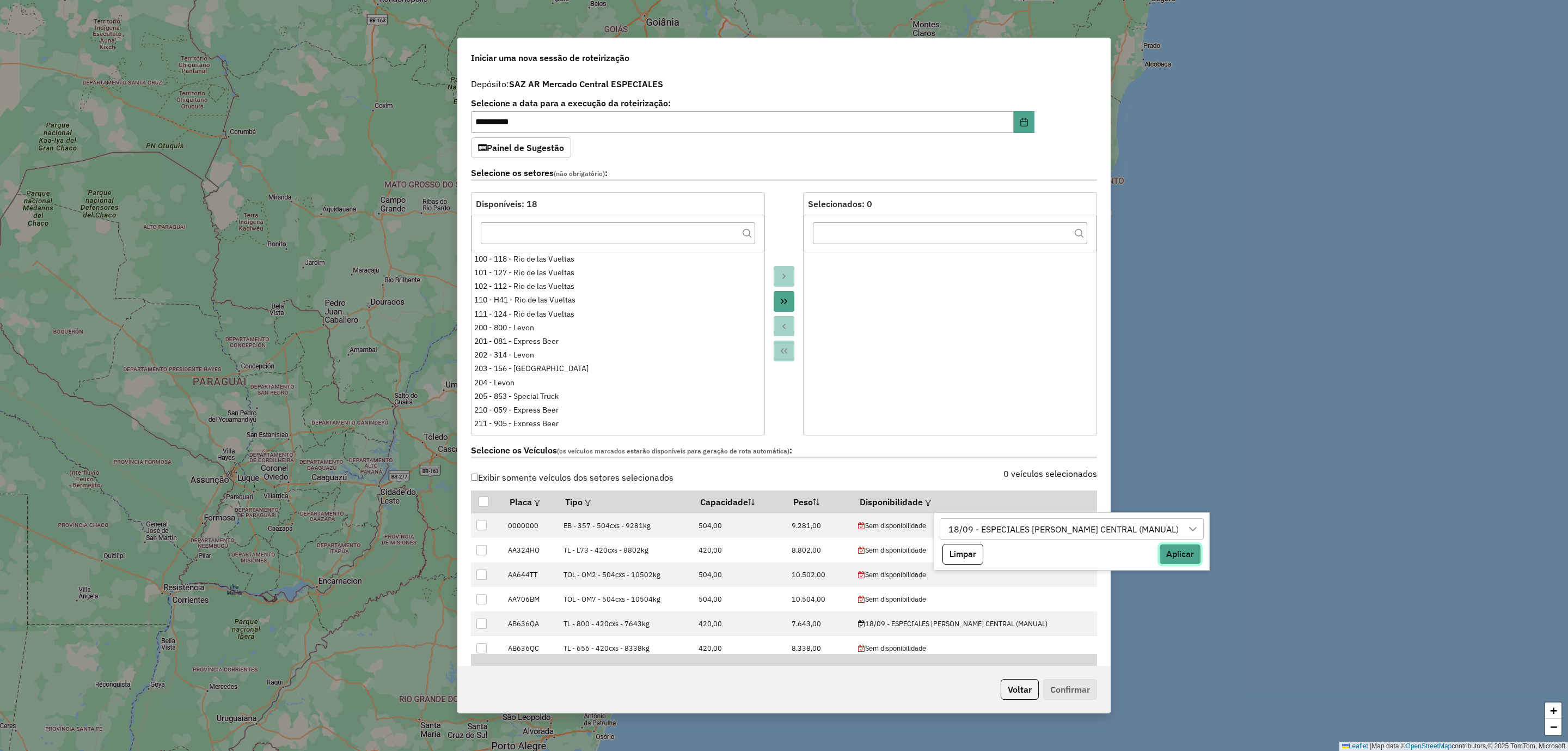
click at [1159, 551] on button "Aplicar" at bounding box center [1180, 554] width 42 height 21
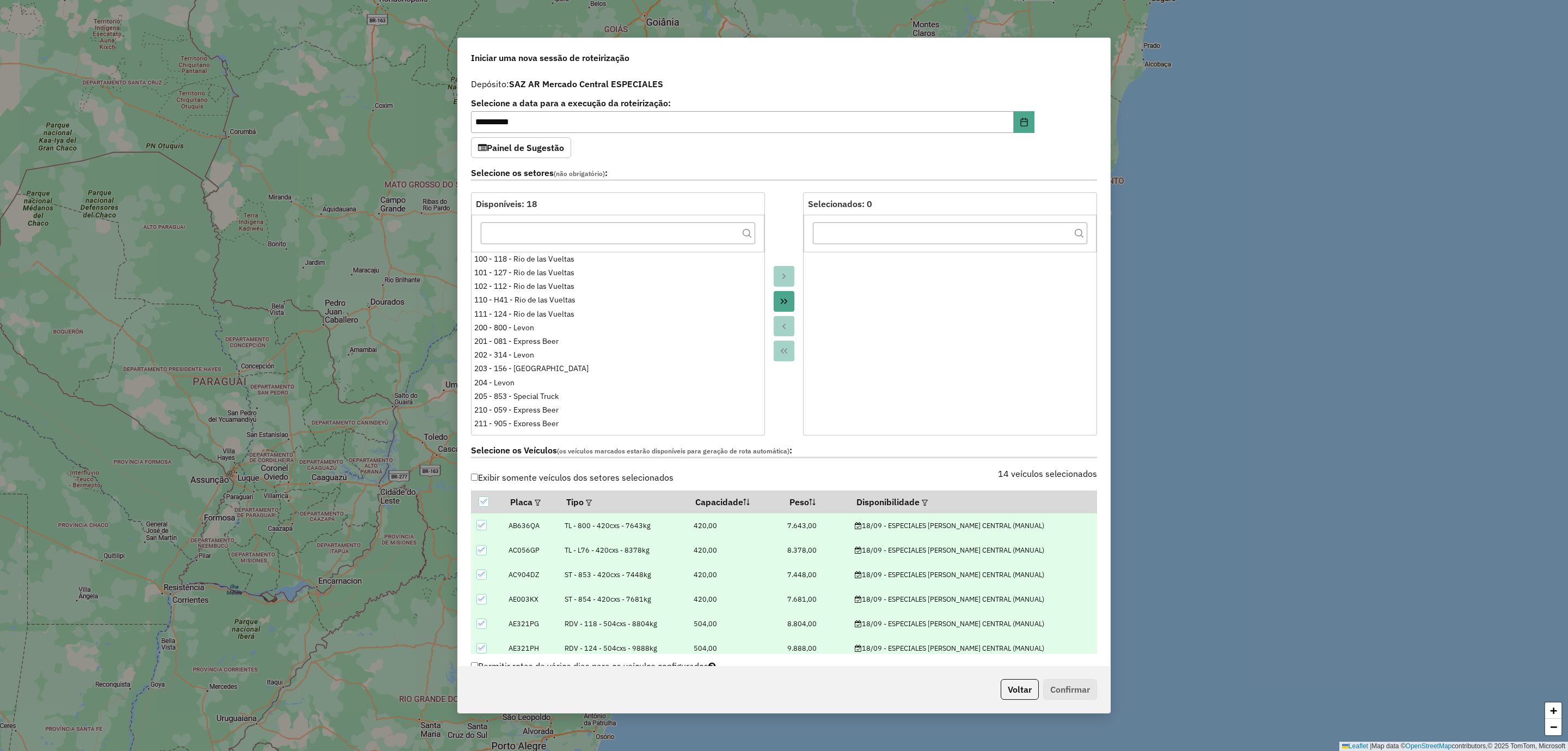
click at [1021, 451] on label "Selecione os Veículos (os veículos marcados estarão disponíveis para geração de…" at bounding box center [784, 451] width 626 height 15
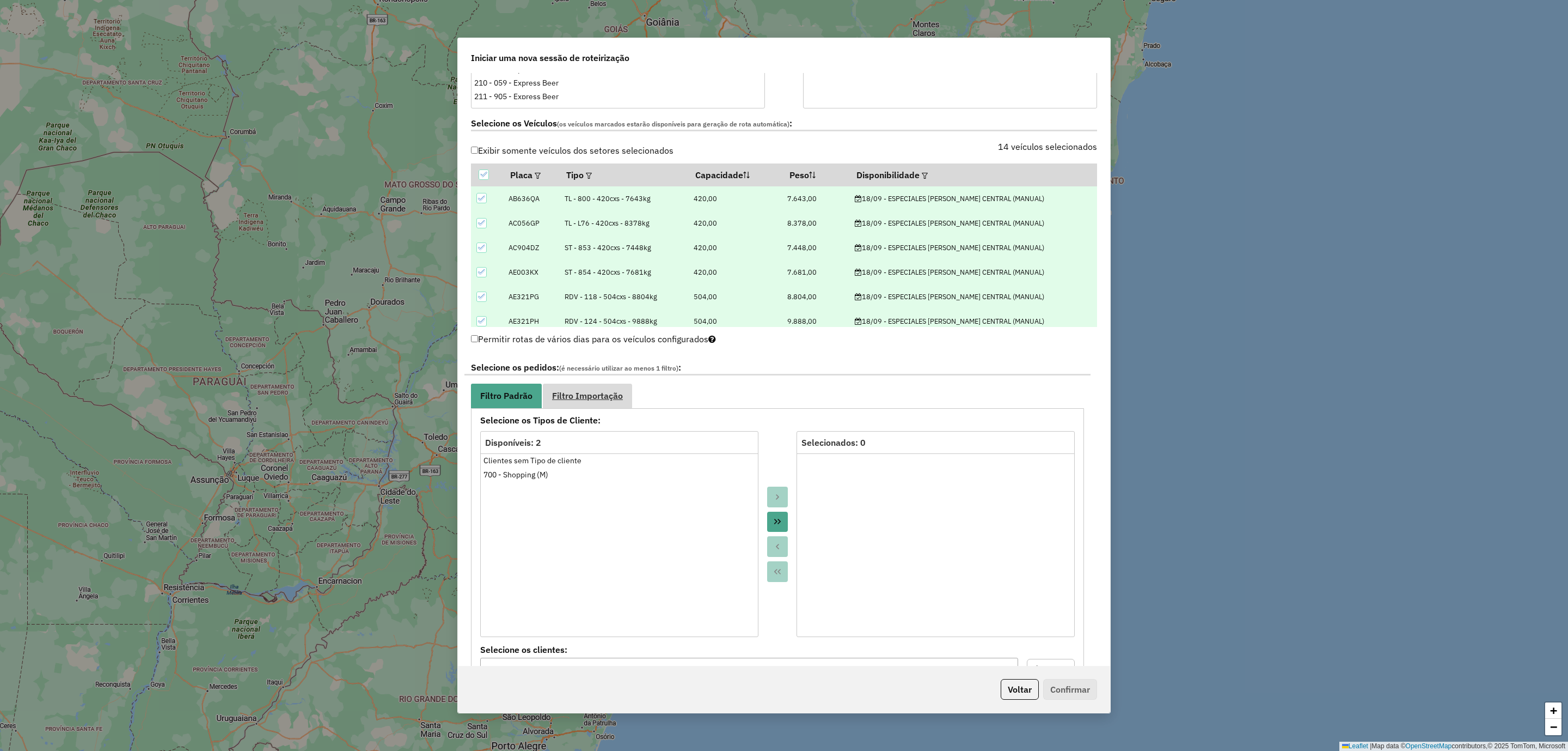
click at [598, 389] on link "Filtro Importação" at bounding box center [587, 396] width 89 height 24
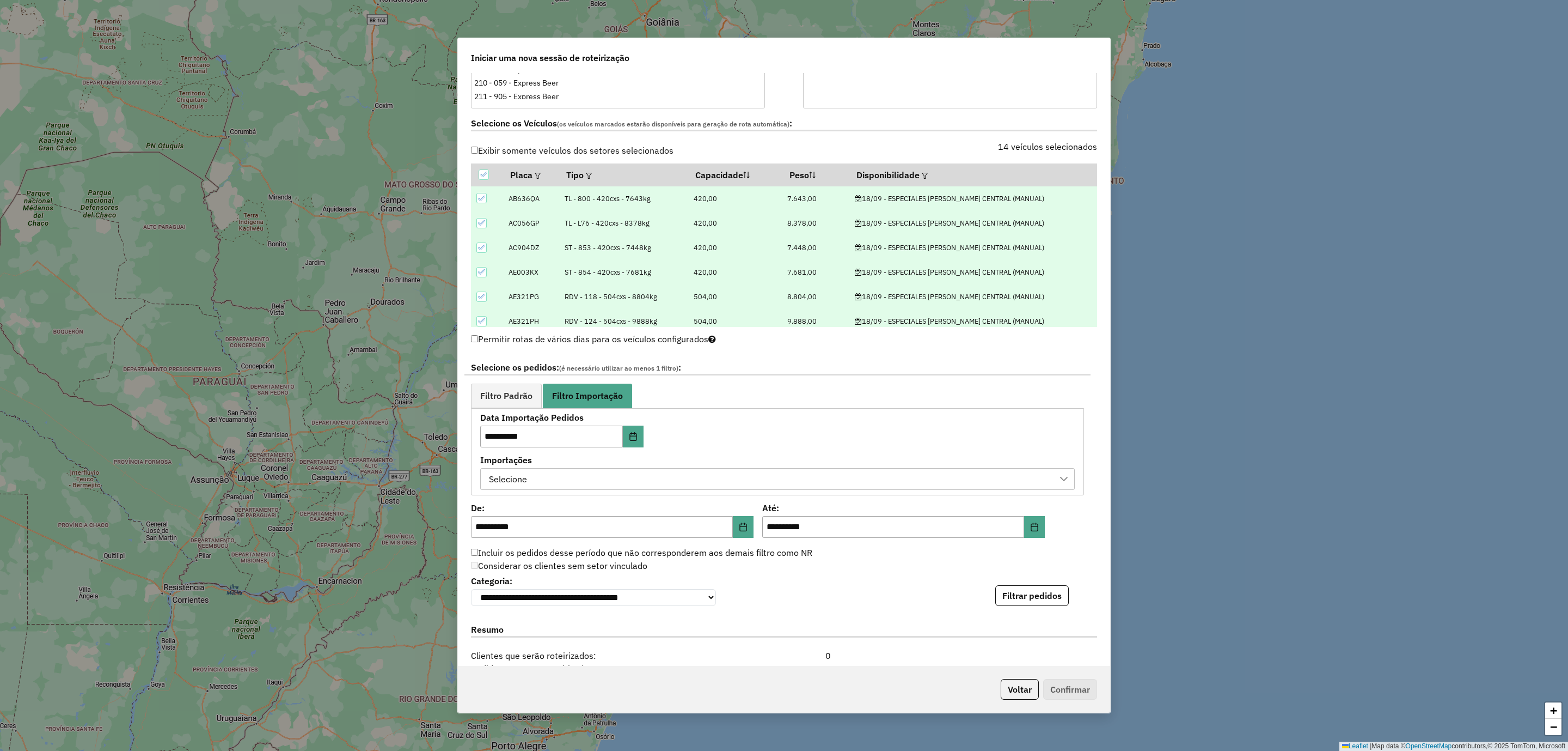
click at [595, 484] on div "Selecione" at bounding box center [769, 479] width 569 height 21
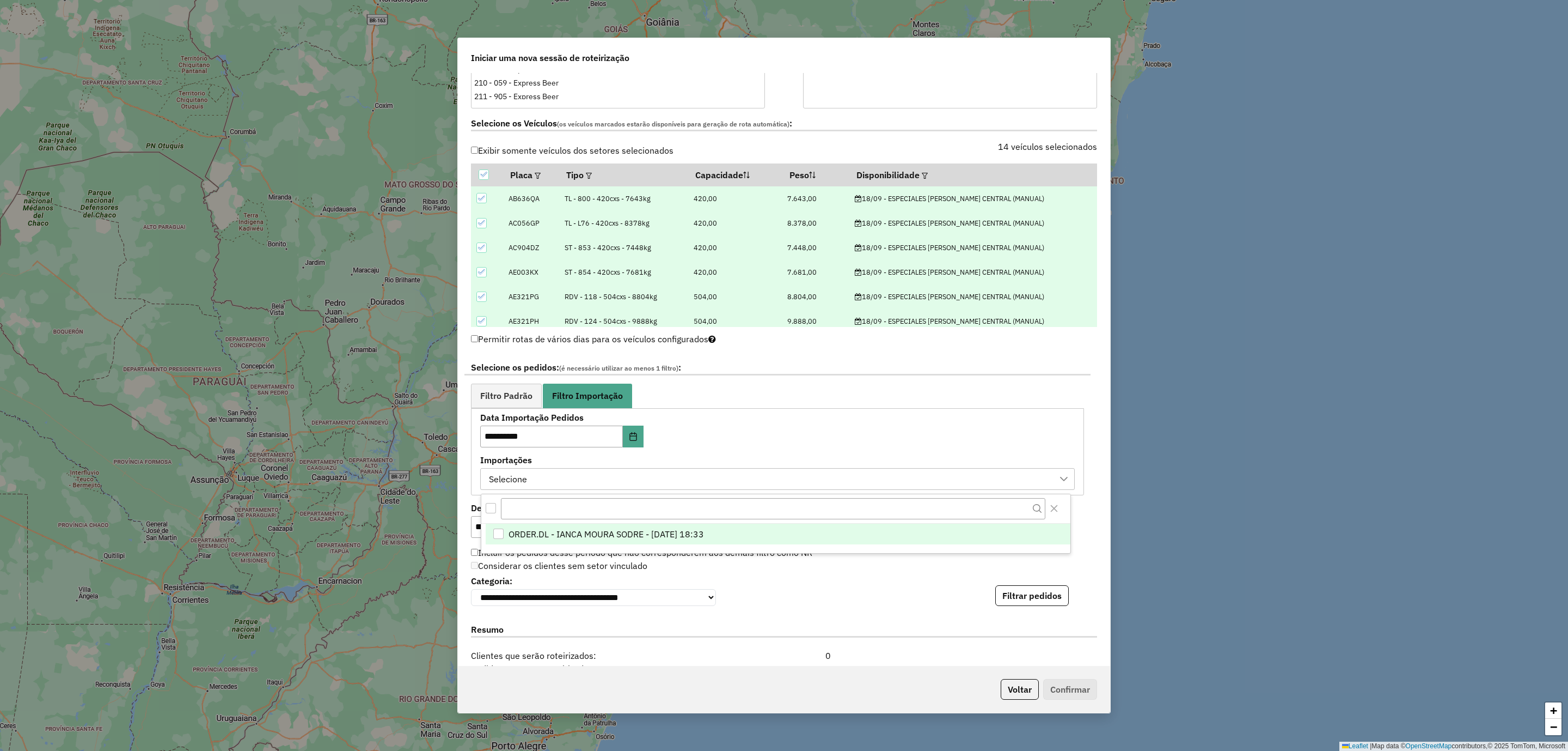
scroll to position [7, 49]
click at [593, 534] on span "ORDER.DL - IANCA MOURA SODRE - 17/09/2025 18:33" at bounding box center [606, 534] width 195 height 13
click at [1007, 605] on button "Filtrar pedidos" at bounding box center [1032, 596] width 74 height 21
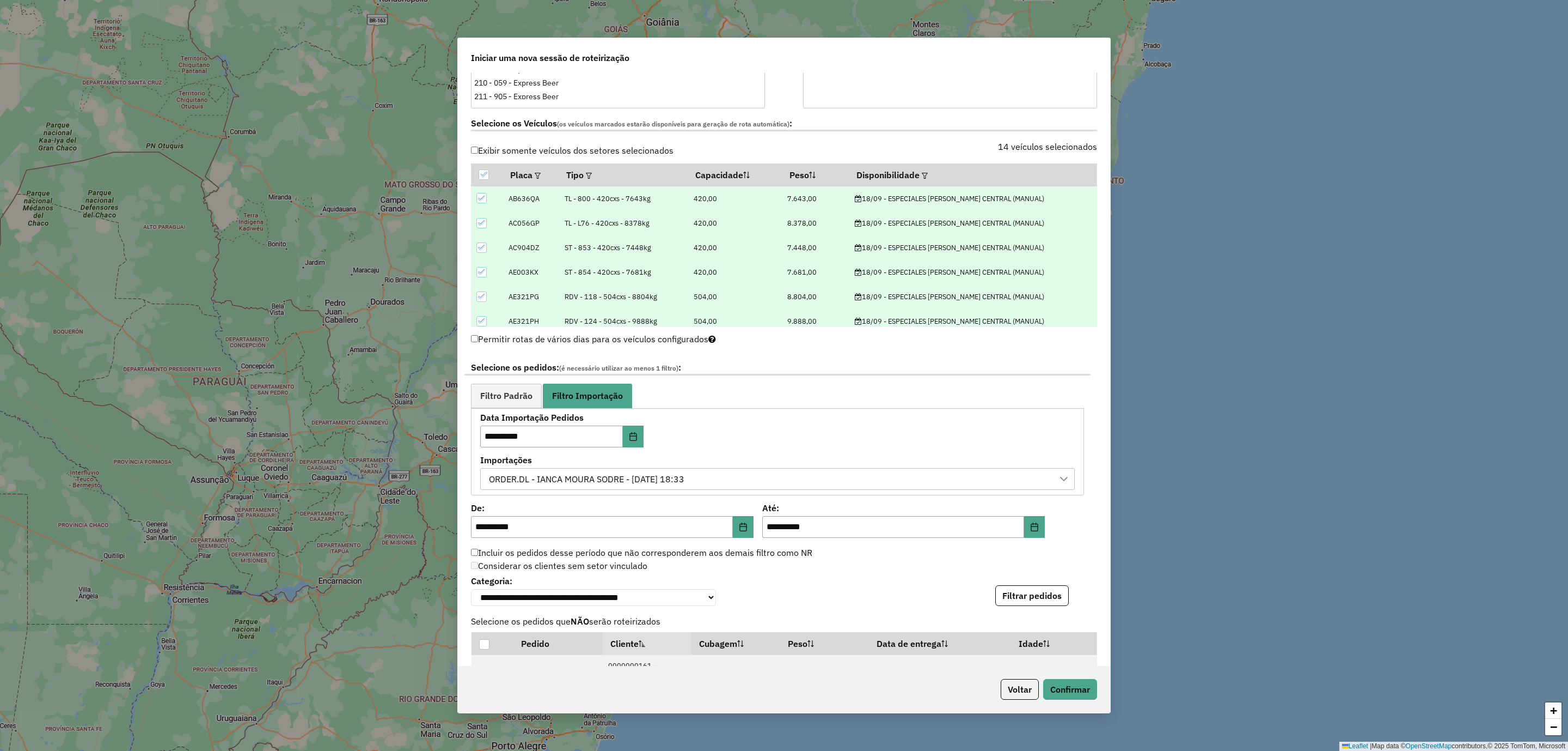
scroll to position [409, 0]
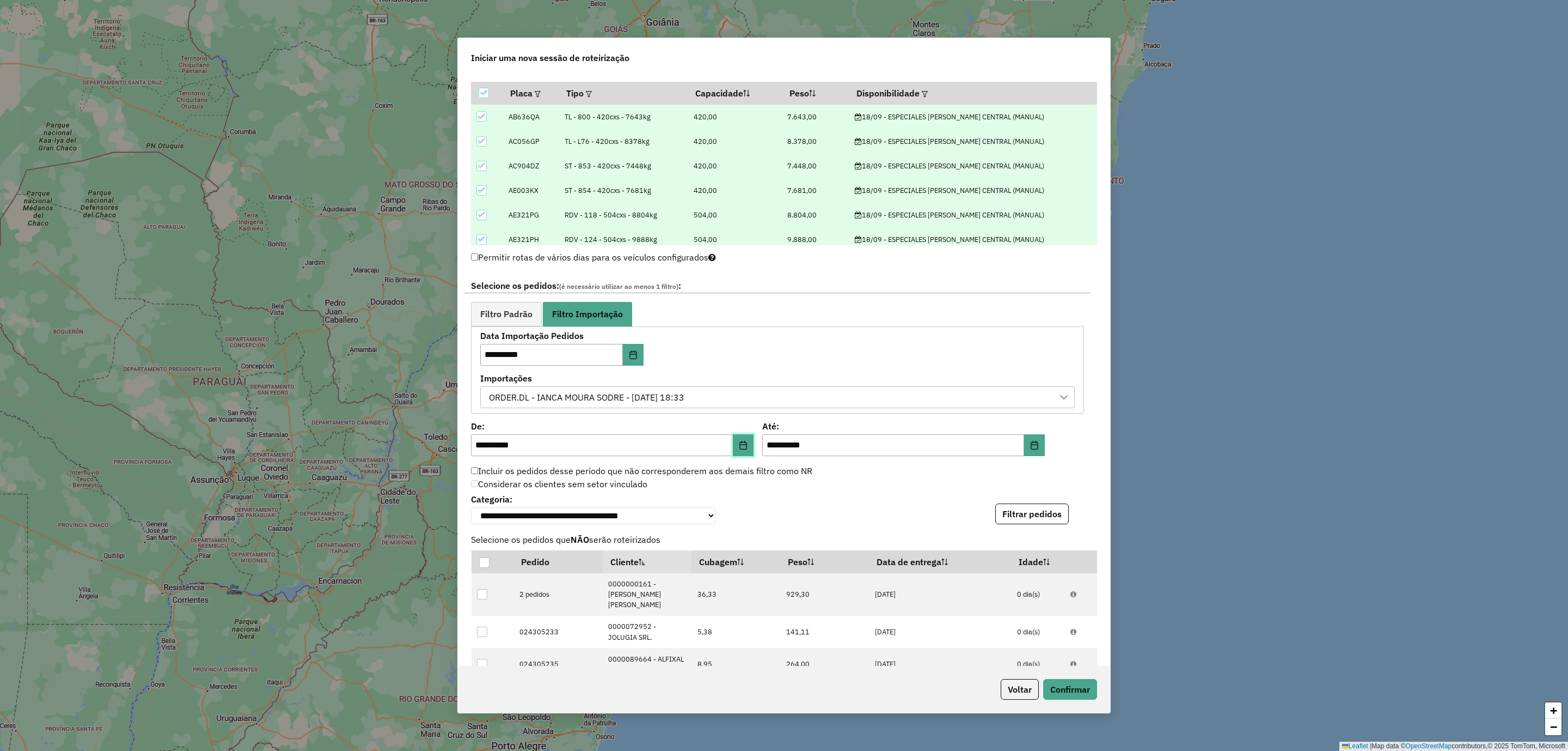
click at [740, 446] on icon "Choose Date" at bounding box center [743, 445] width 9 height 9
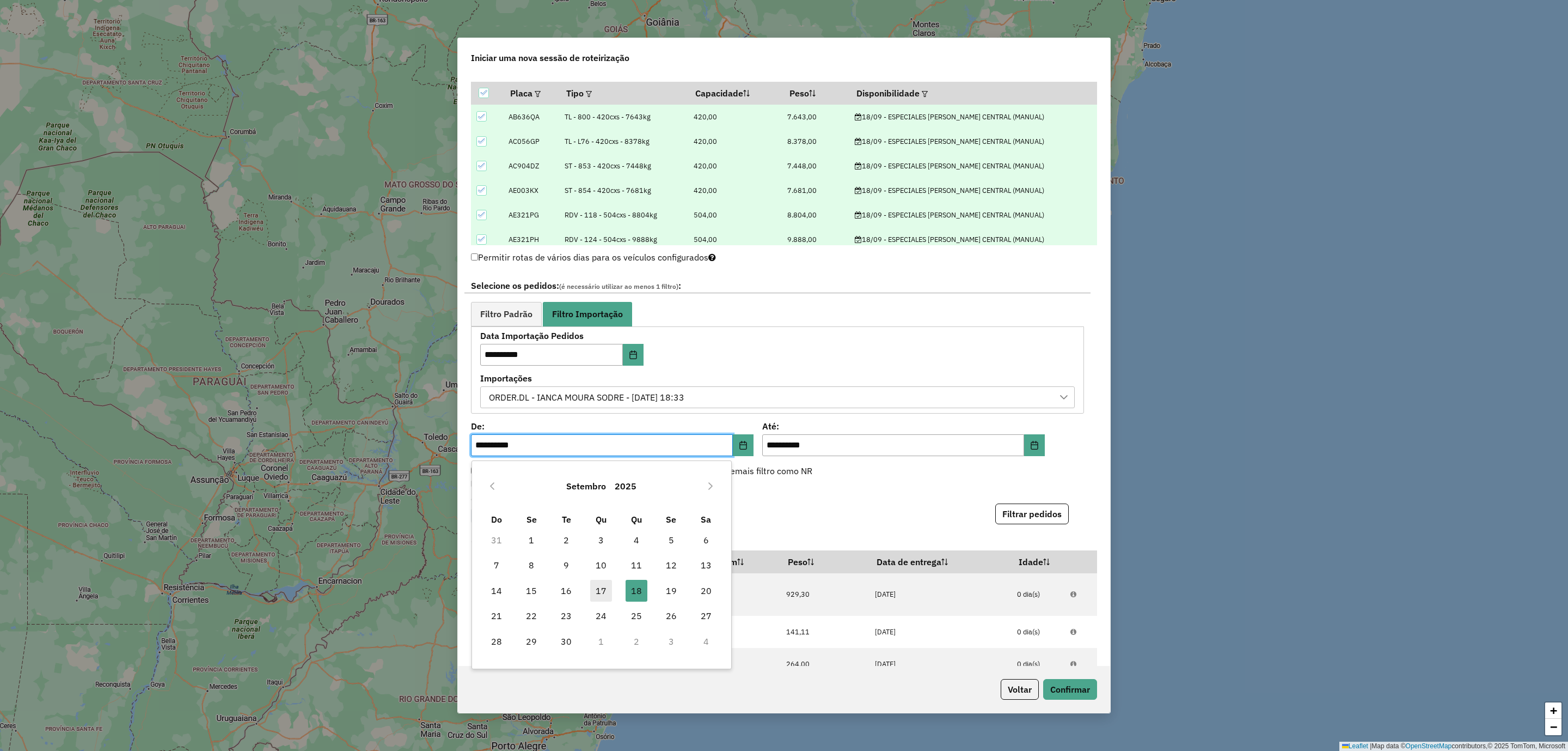
click at [593, 594] on span "17" at bounding box center [601, 591] width 22 height 22
type input "**********"
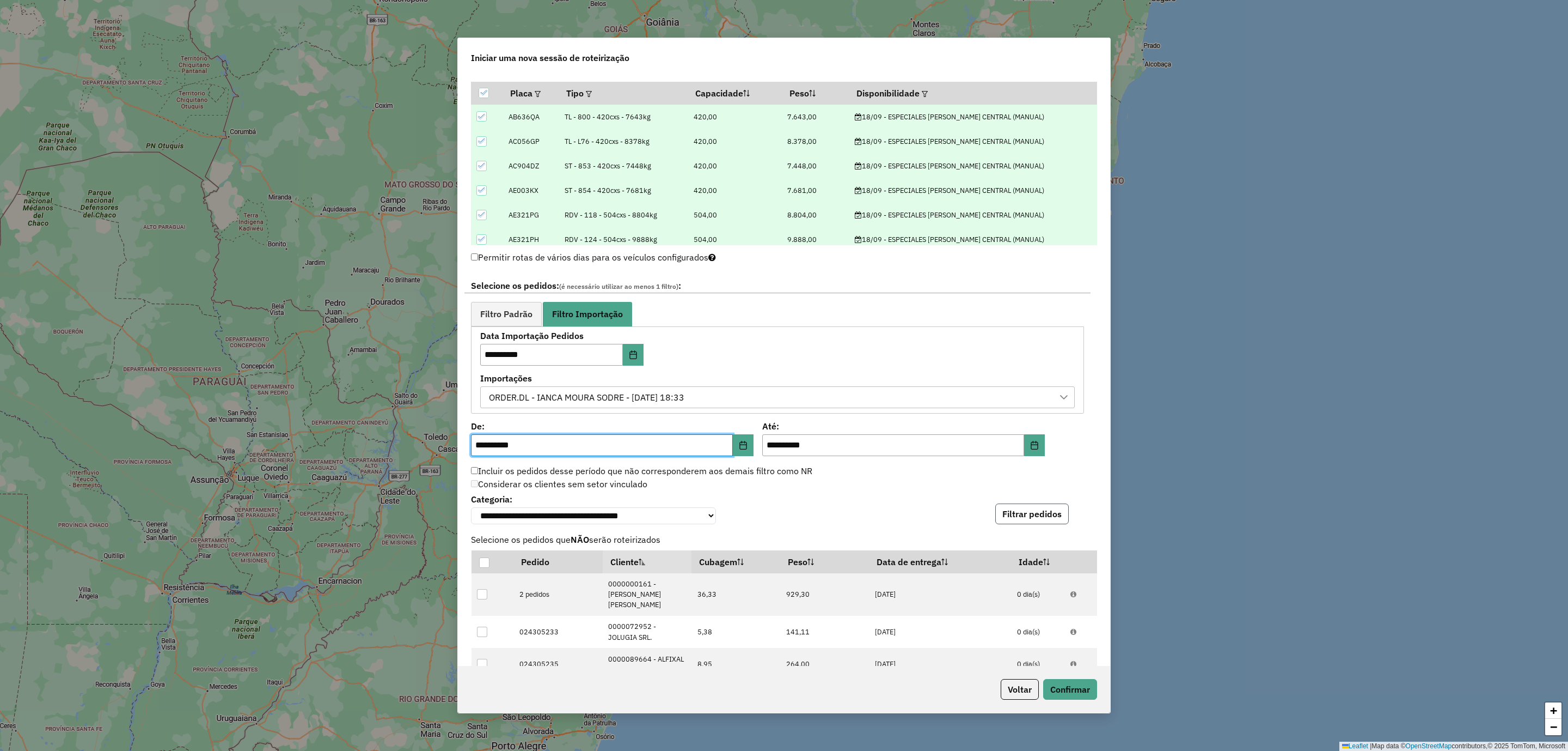
click at [1048, 517] on button "Filtrar pedidos" at bounding box center [1032, 513] width 74 height 21
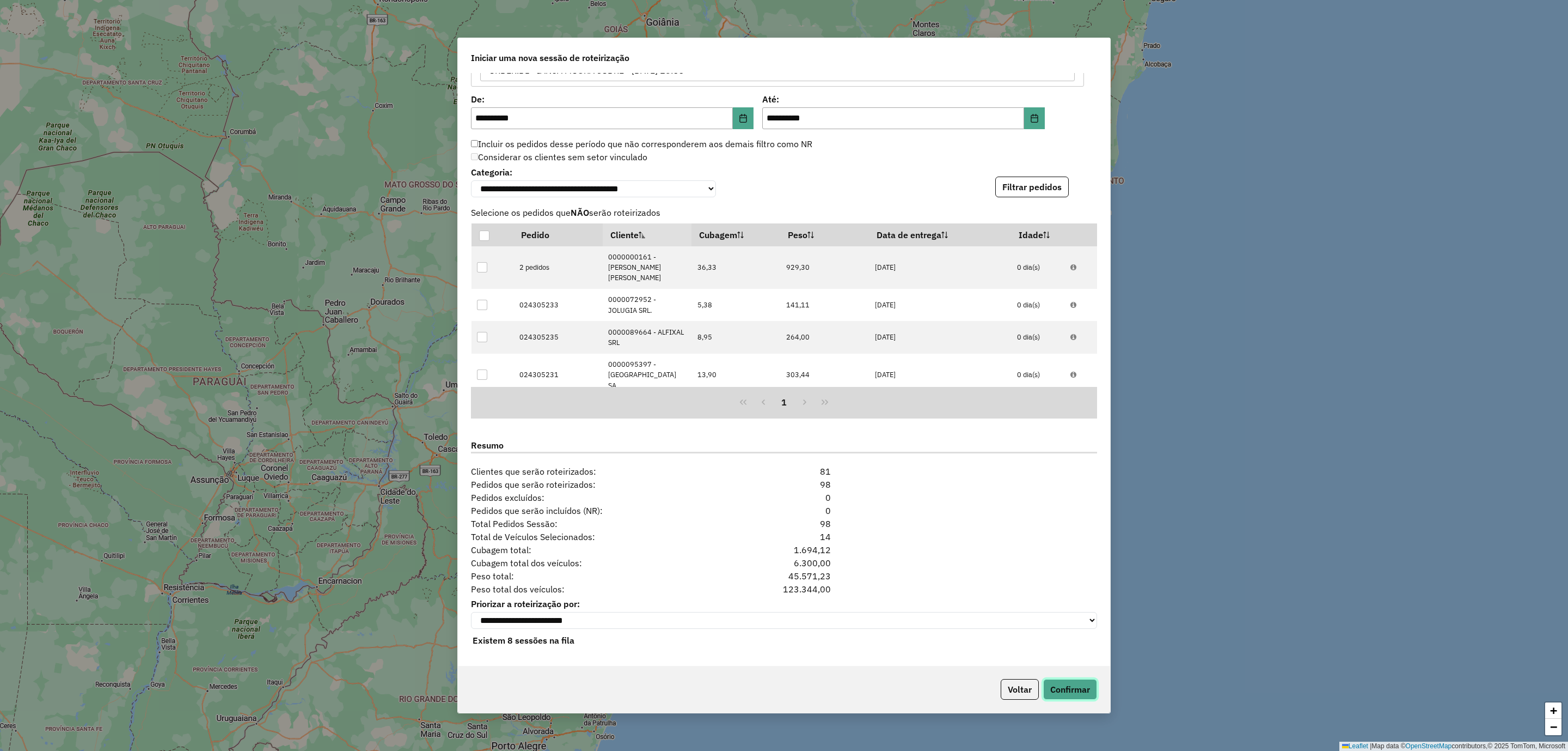
click at [1065, 684] on button "Confirmar" at bounding box center [1070, 689] width 54 height 21
